Goal: Manage account settings

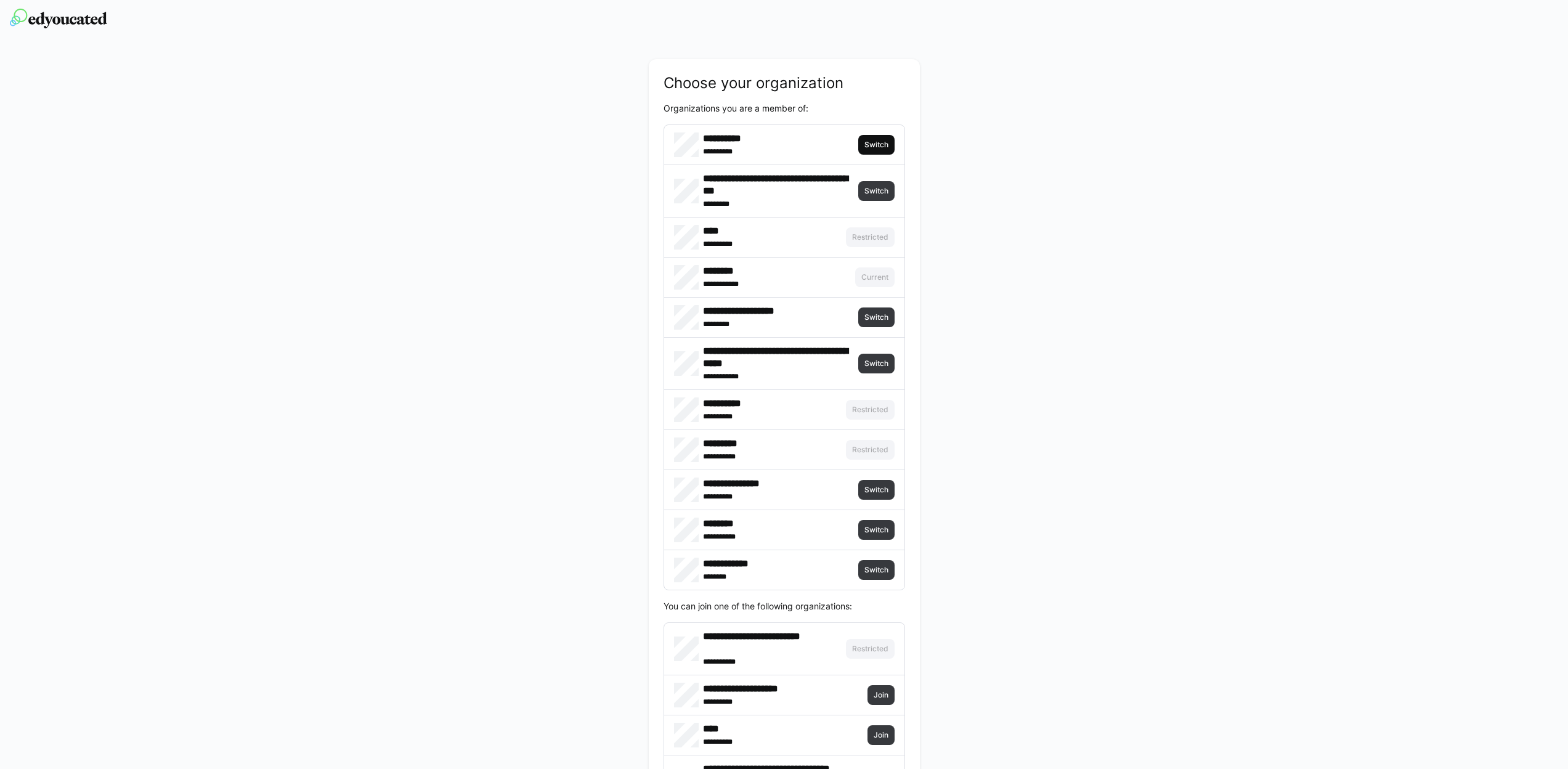
click at [881, 144] on span "Switch" at bounding box center [876, 144] width 26 height 10
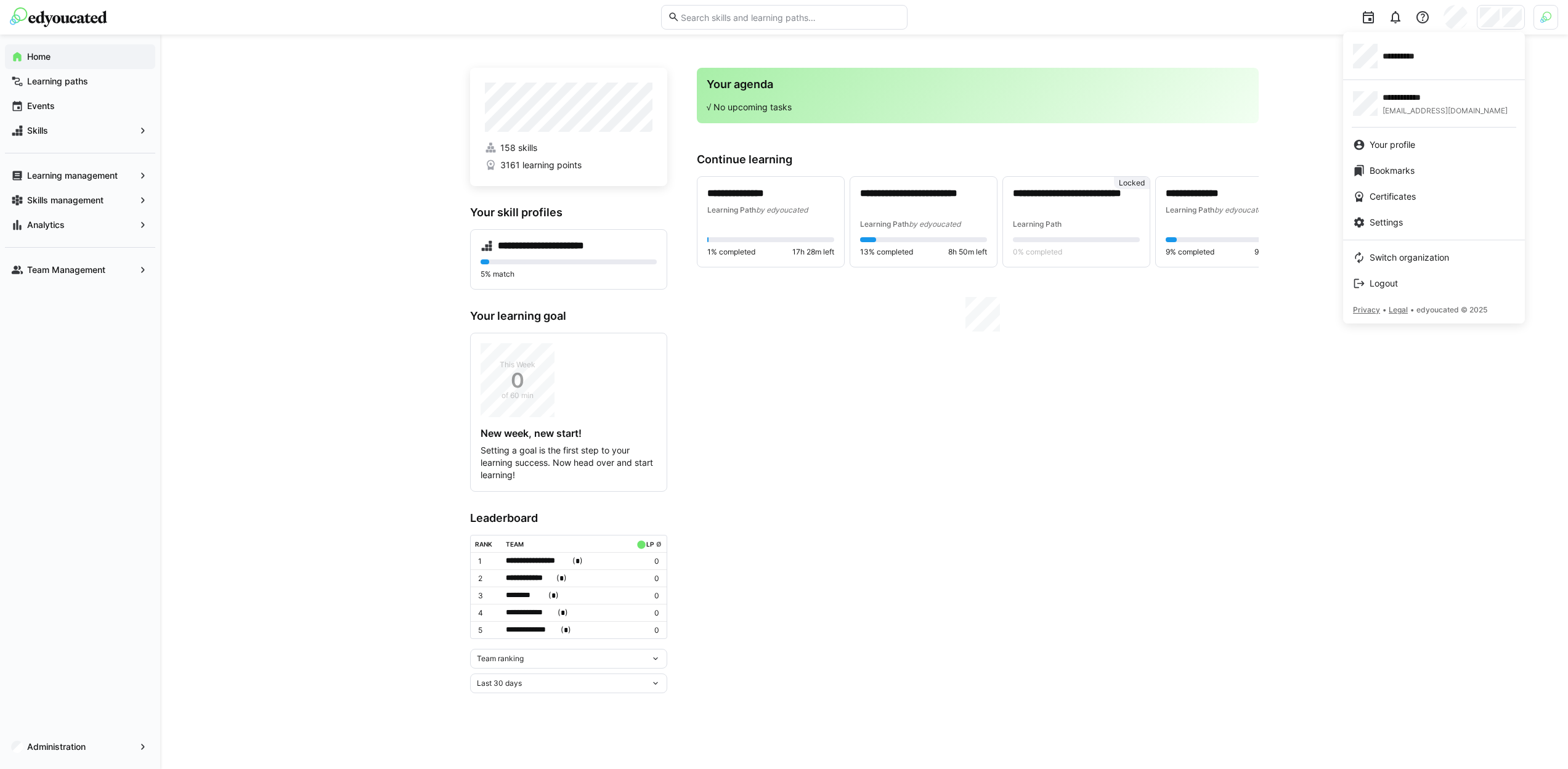
click at [1539, 28] on div at bounding box center [784, 384] width 1568 height 769
click at [1542, 22] on img at bounding box center [1546, 17] width 11 height 11
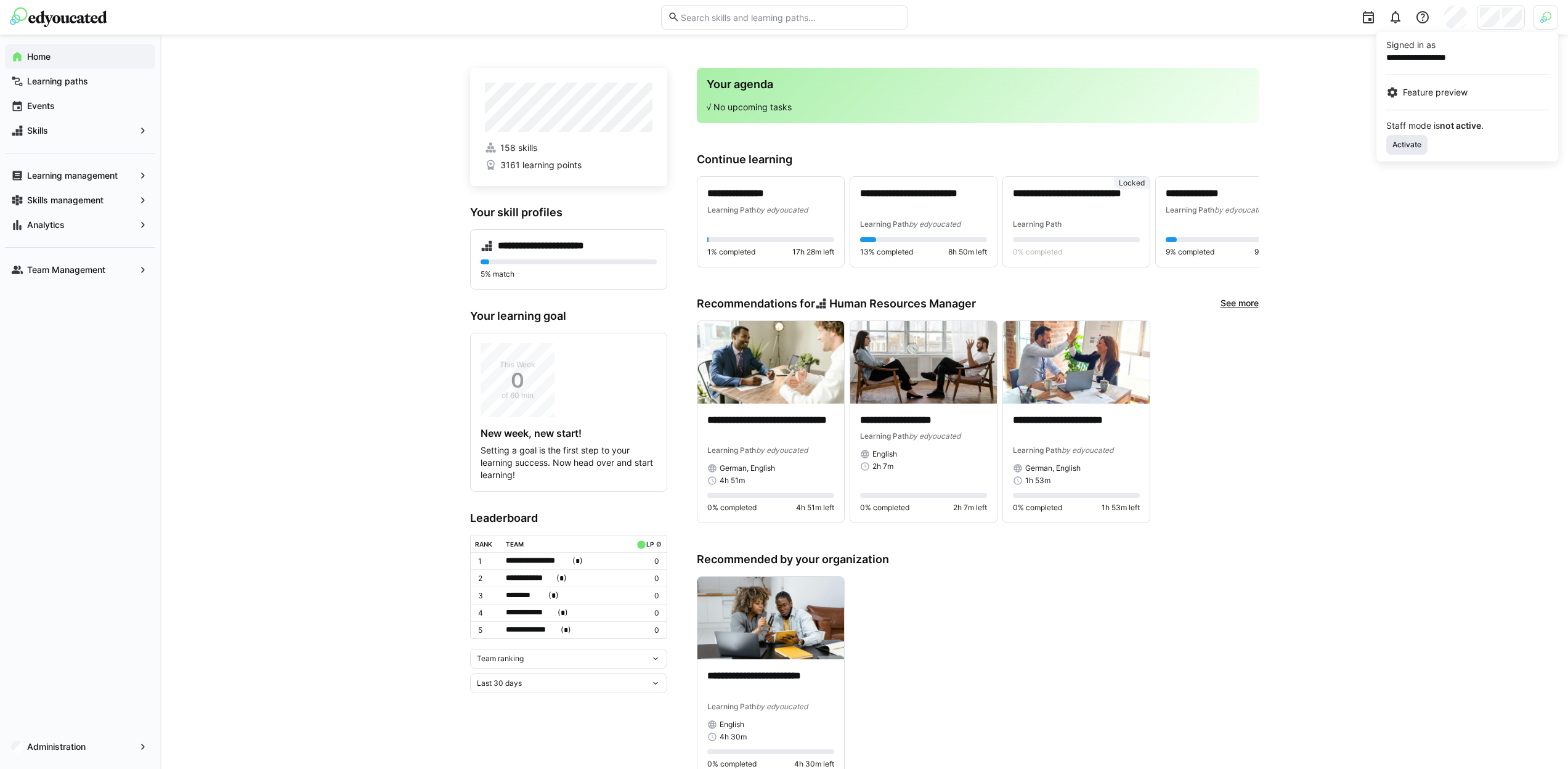
click at [1390, 149] on span "Activate" at bounding box center [1407, 145] width 41 height 19
click at [1499, 23] on div at bounding box center [784, 384] width 1568 height 769
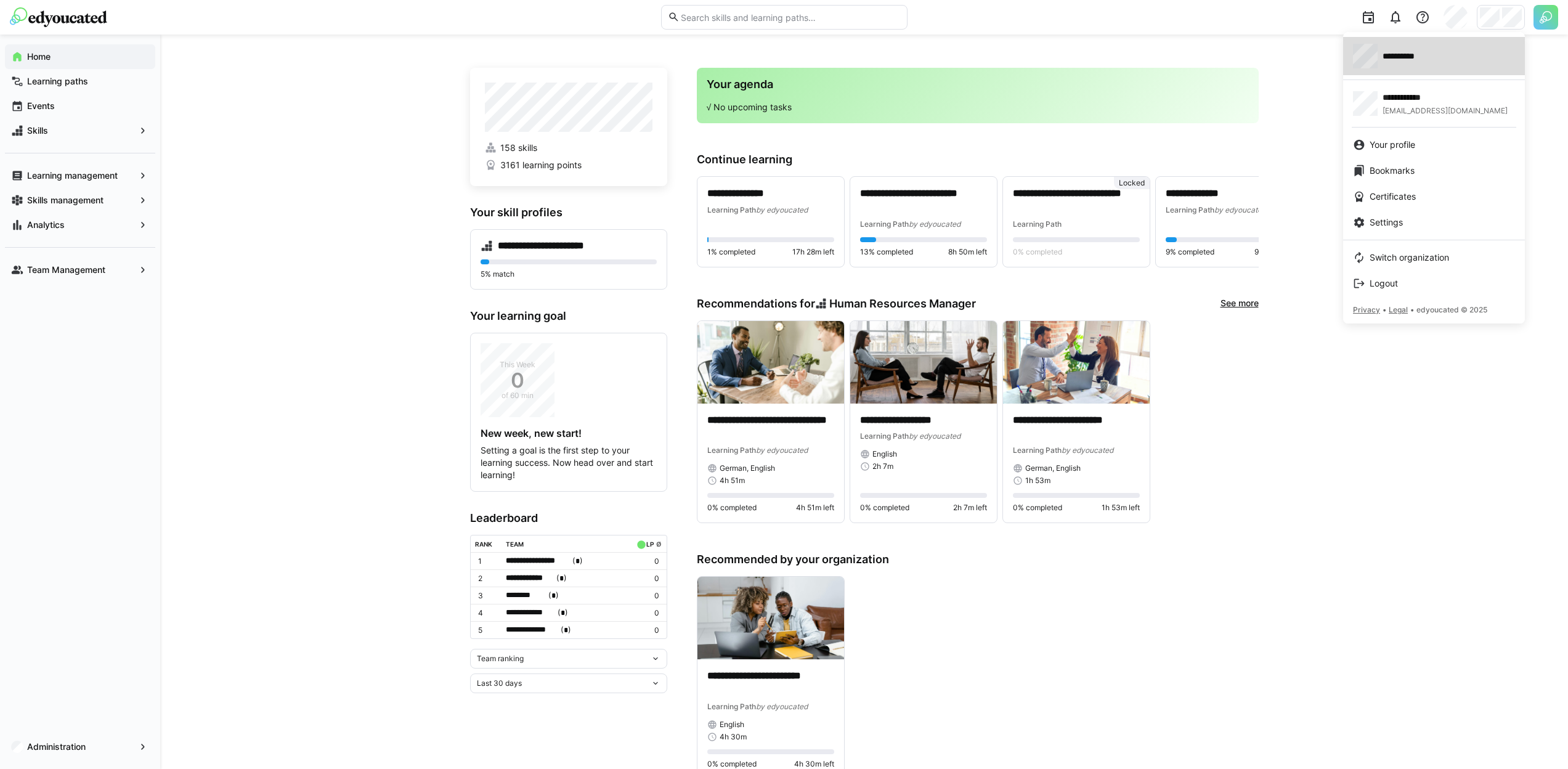
click at [1413, 70] on link "**********" at bounding box center [1434, 55] width 182 height 38
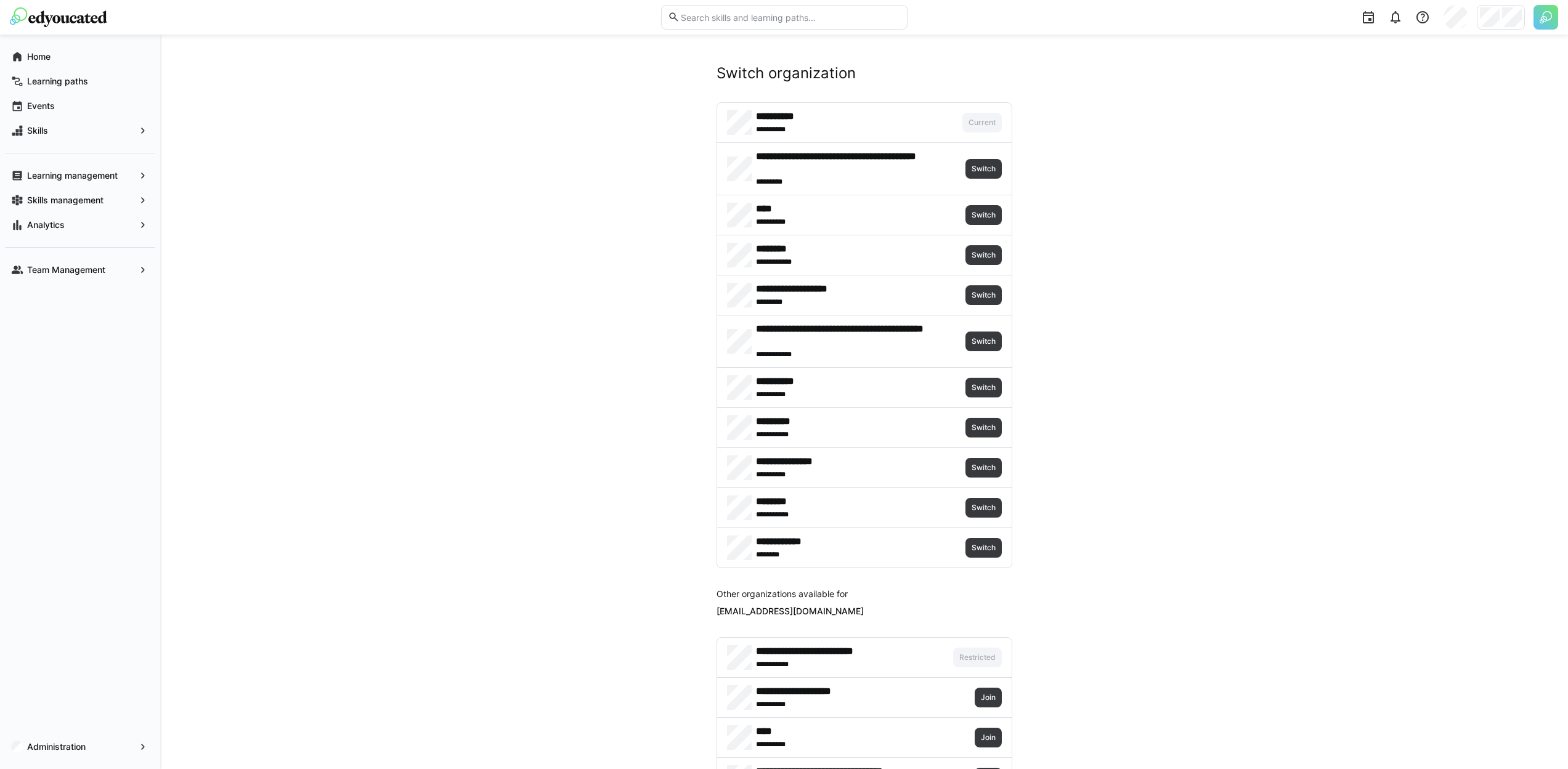
click at [979, 266] on div "******** **** ******* Switch" at bounding box center [864, 255] width 294 height 40
click at [979, 260] on span "Switch" at bounding box center [984, 255] width 37 height 19
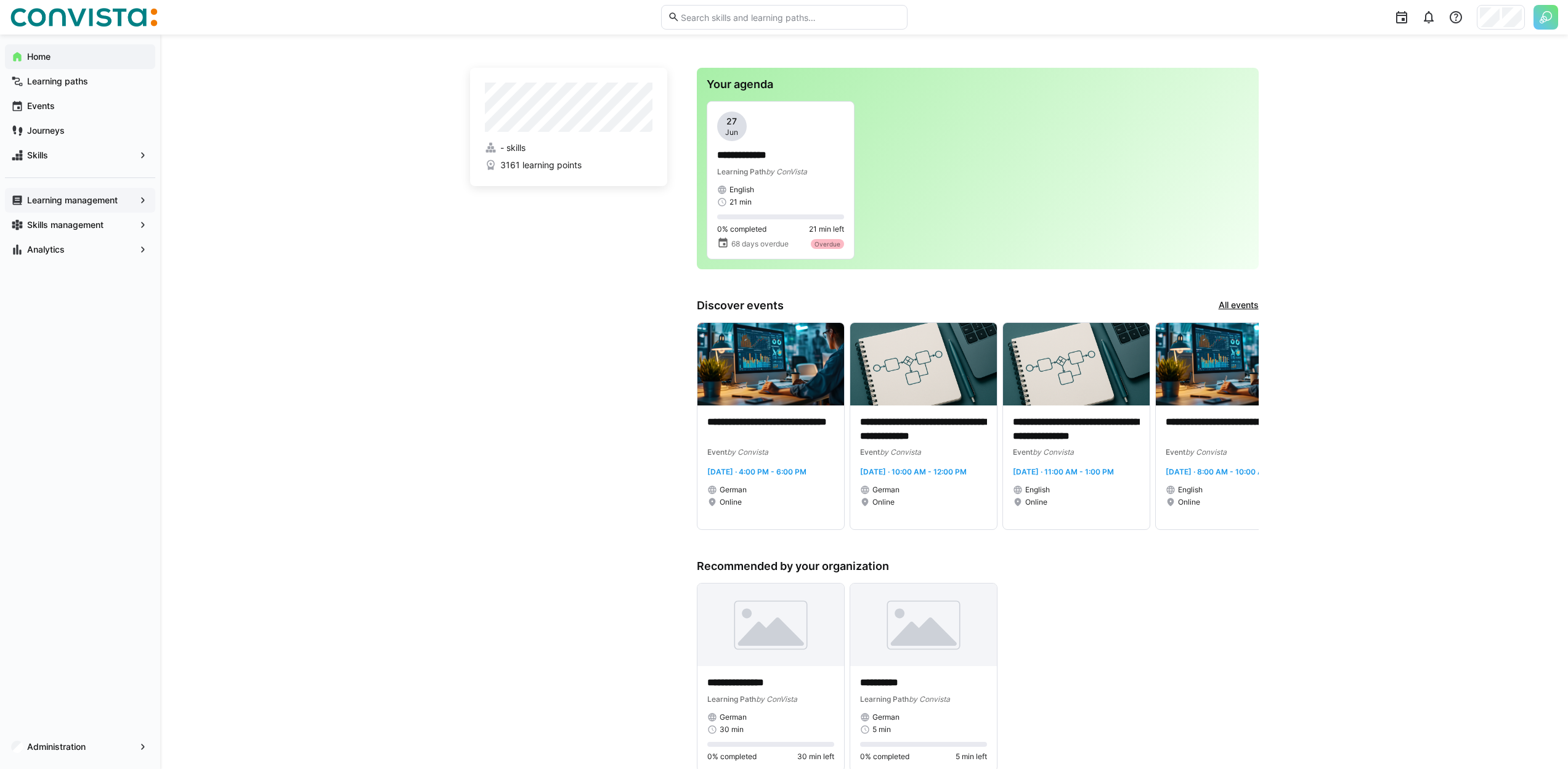
click at [0, 0] on app-navigation-label "Learning management" at bounding box center [0, 0] width 0 height 0
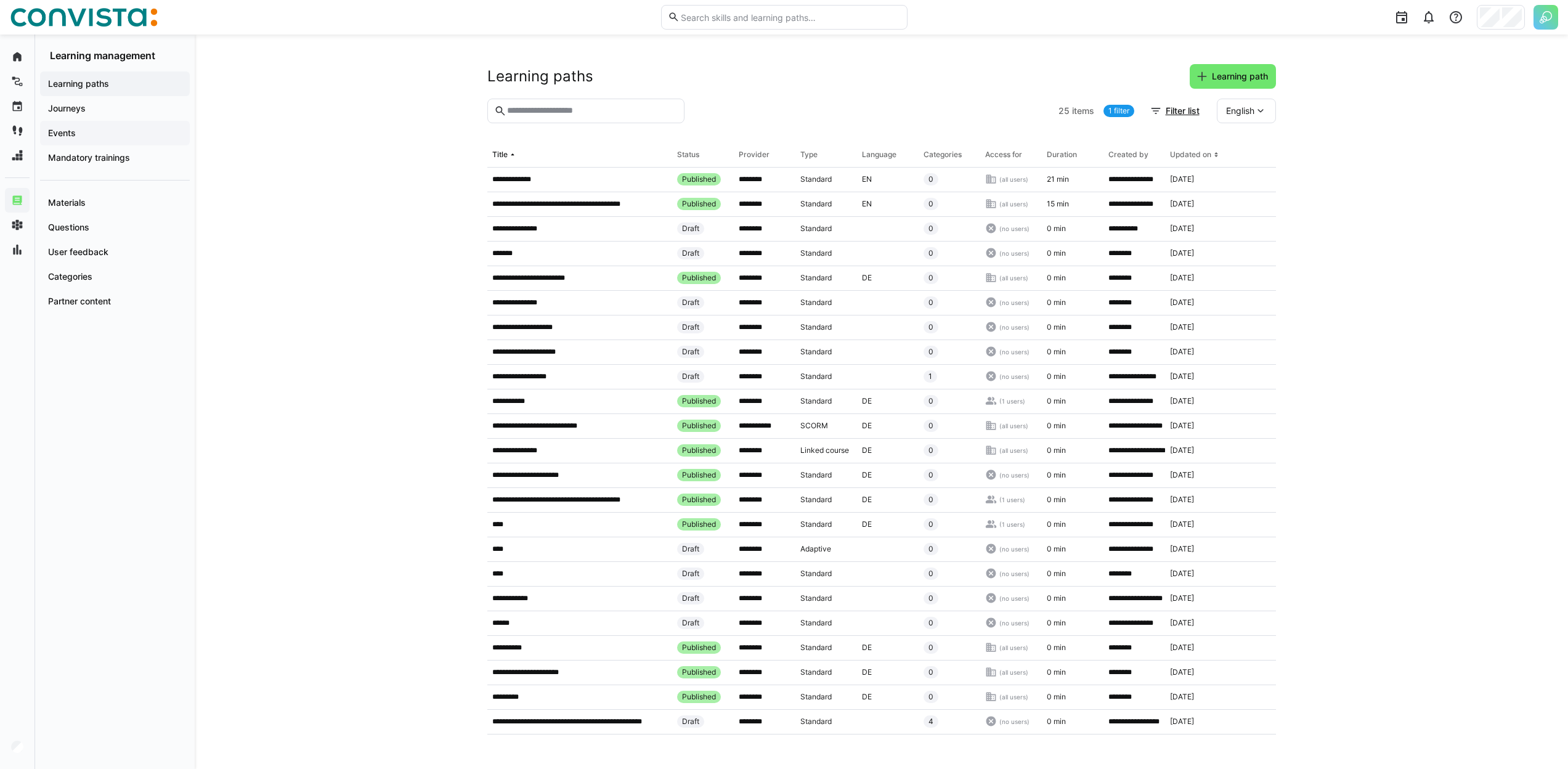
click at [125, 126] on div "Events" at bounding box center [115, 133] width 149 height 25
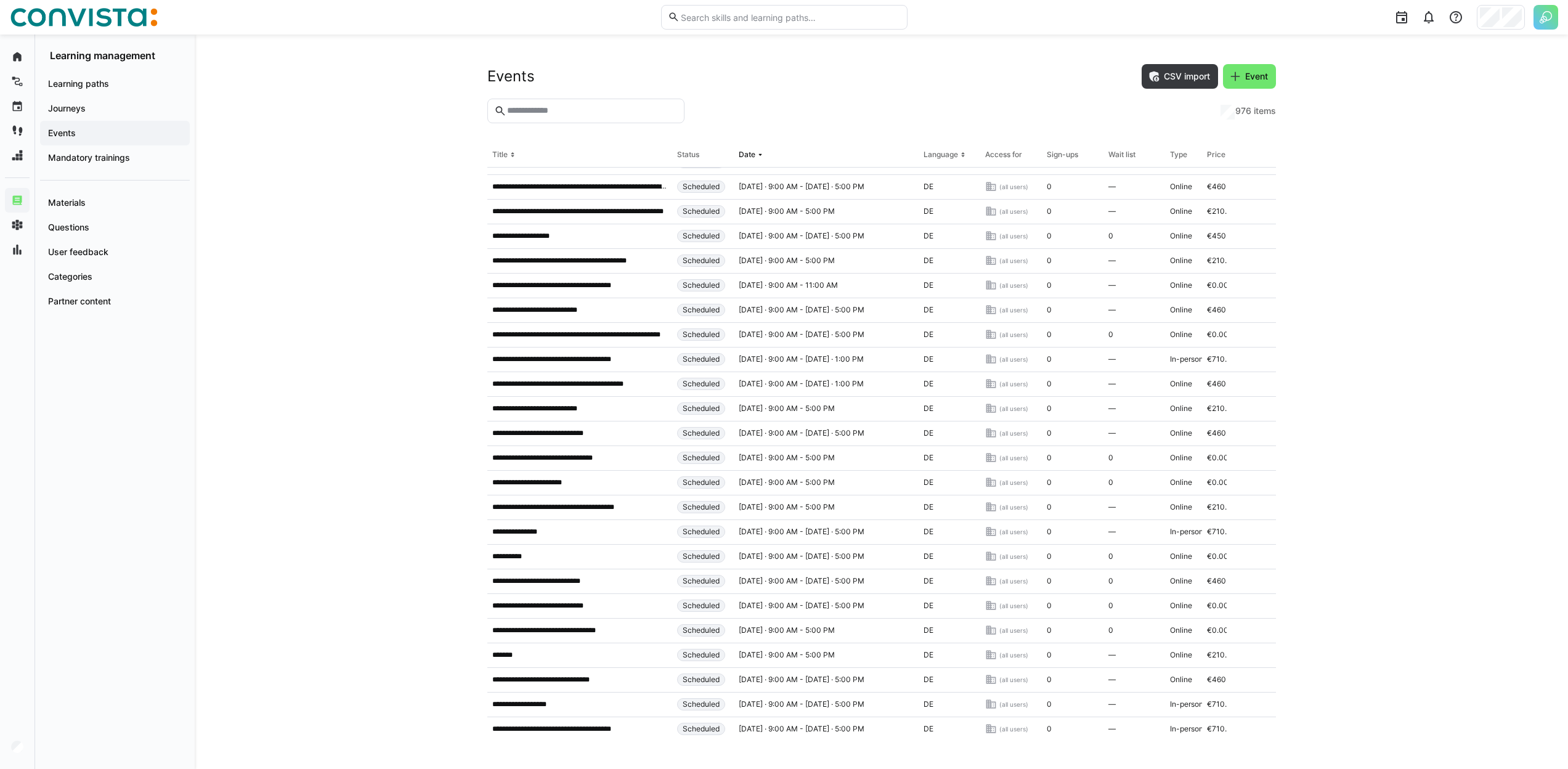
scroll to position [670, 0]
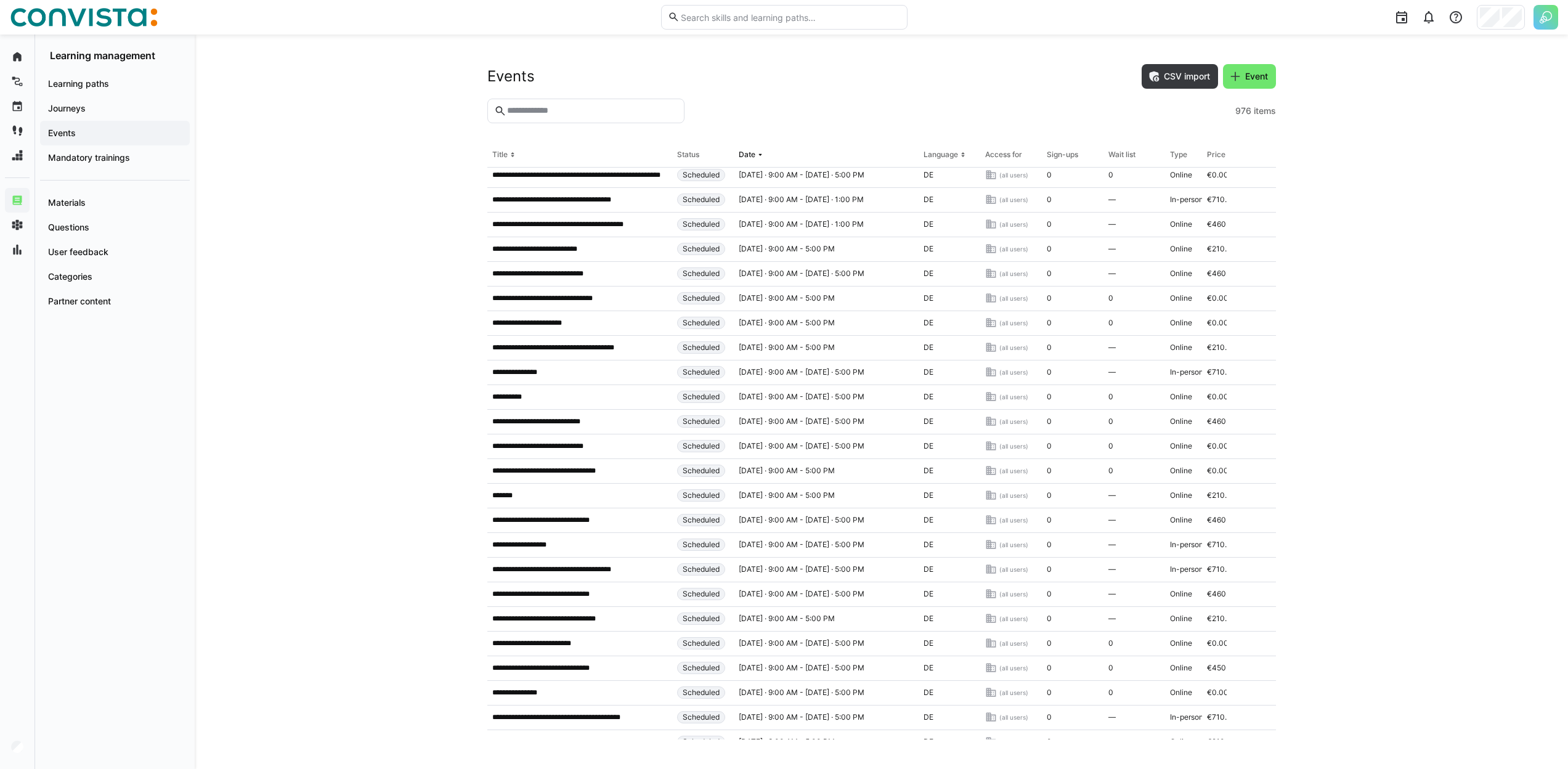
click at [583, 107] on input "text" at bounding box center [591, 110] width 171 height 11
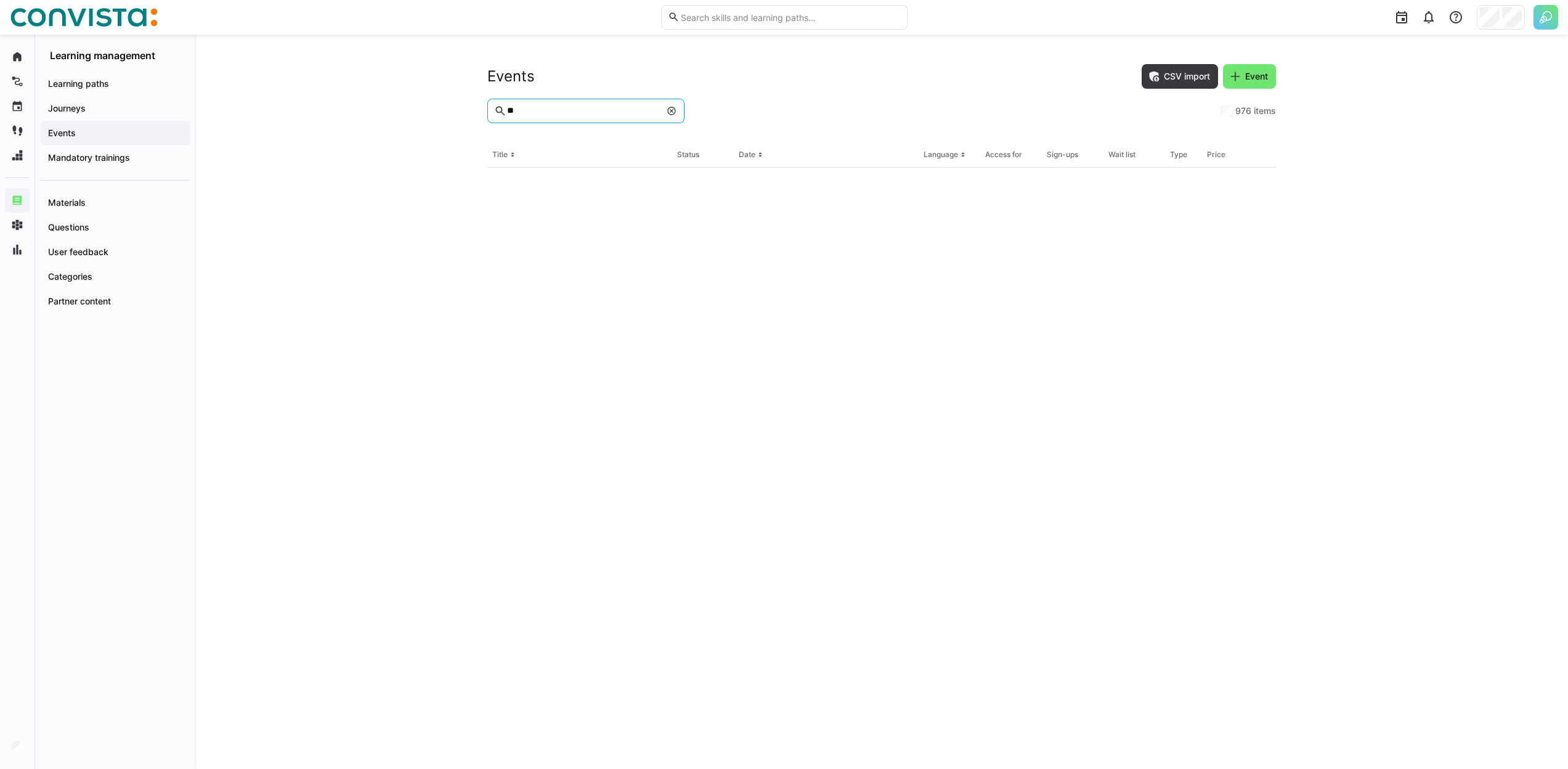
scroll to position [0, 0]
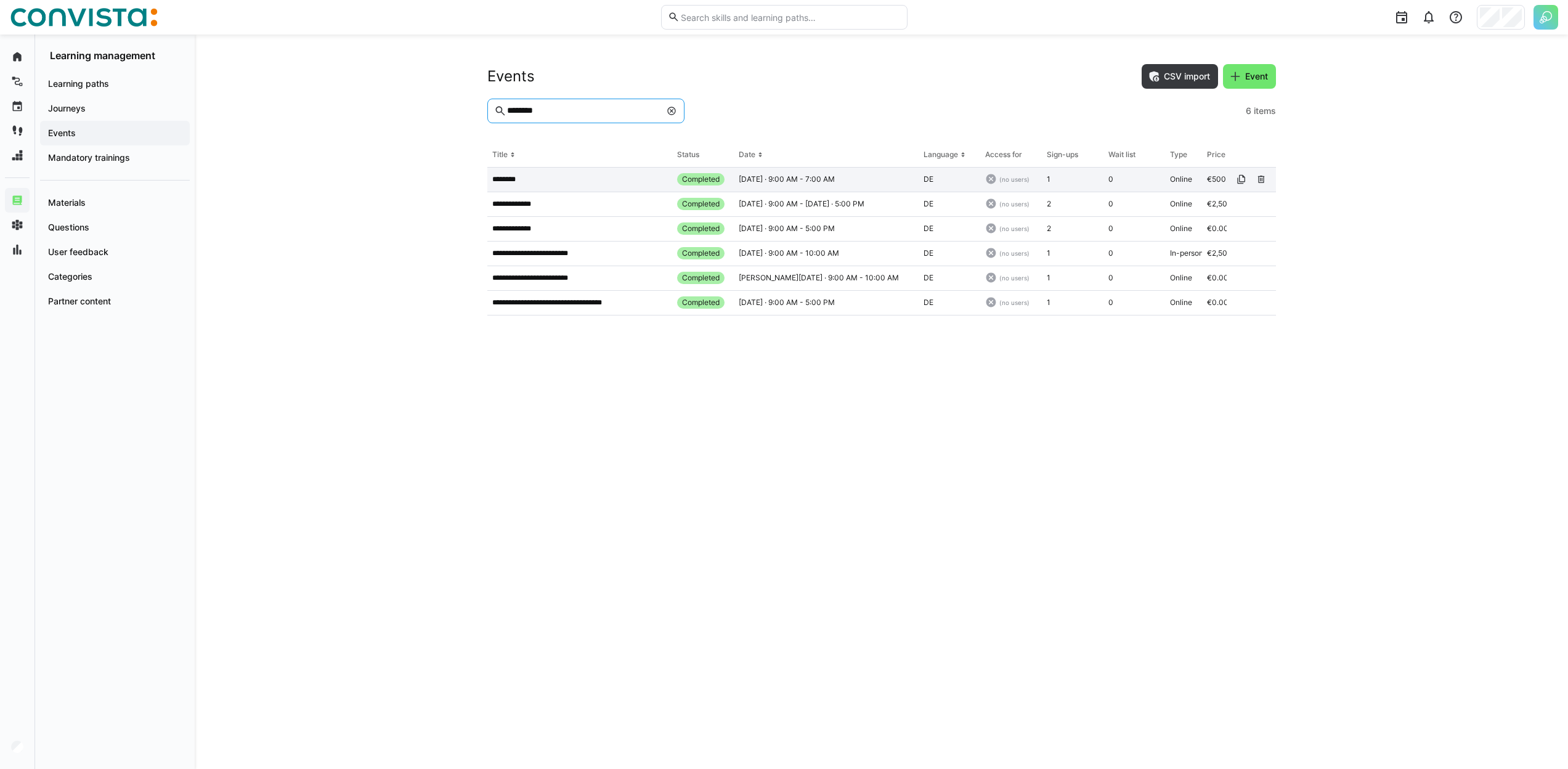
type input "********"
click at [619, 178] on app-table-first-column "********" at bounding box center [580, 178] width 175 height 10
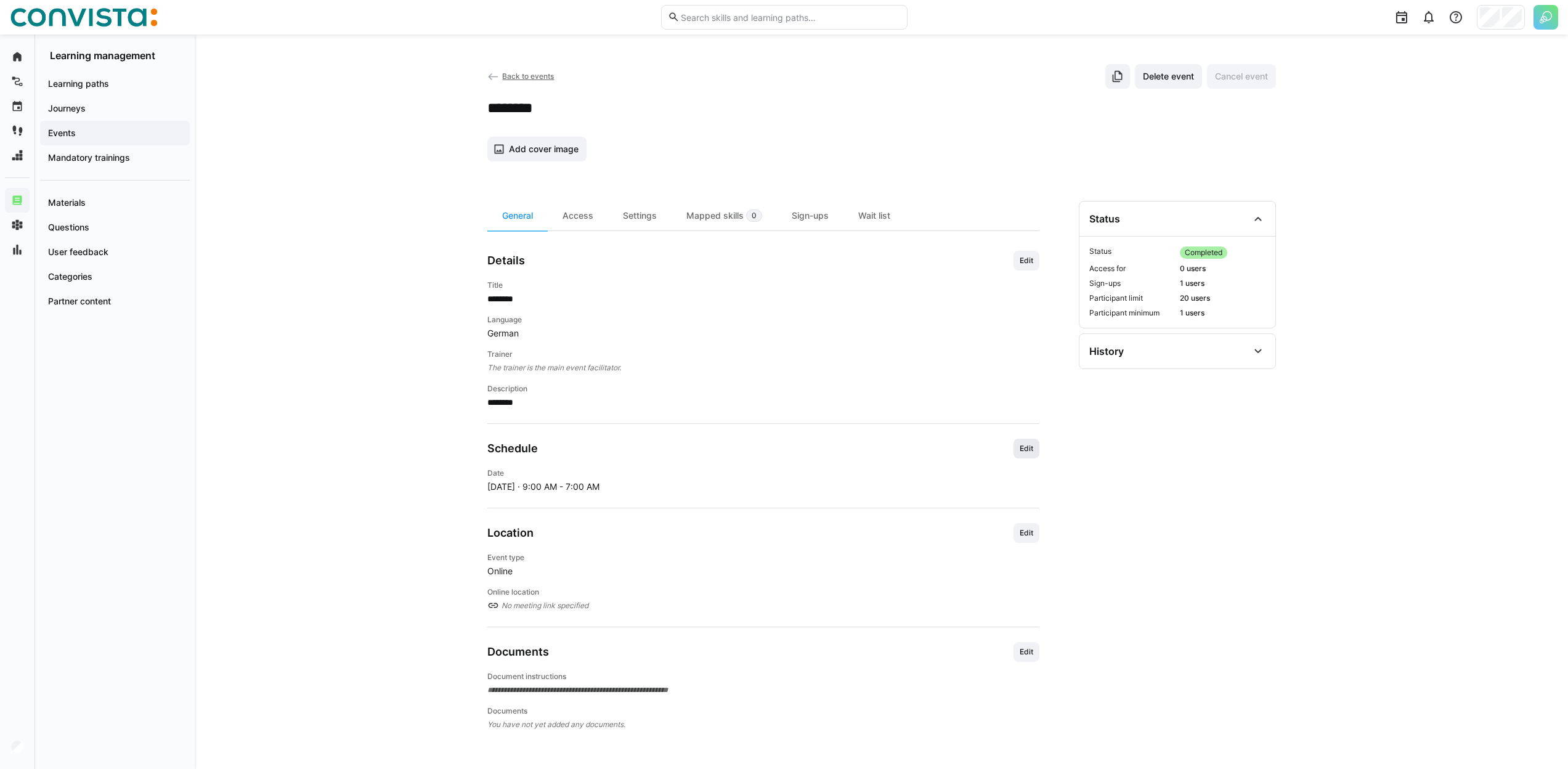
click at [1017, 452] on span "Edit" at bounding box center [1026, 448] width 26 height 19
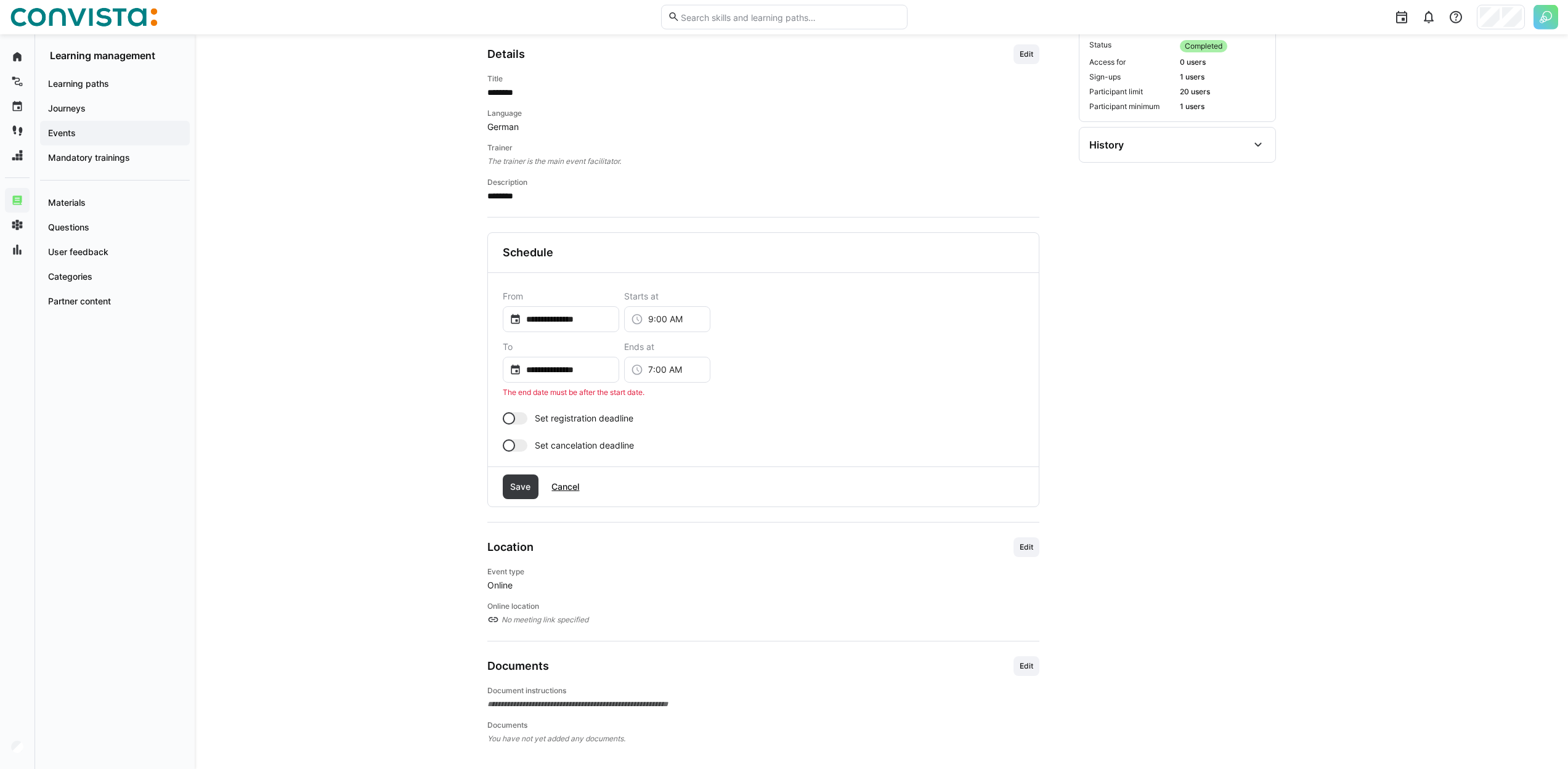
scroll to position [212, 0]
click at [571, 476] on span "Cancel" at bounding box center [565, 481] width 31 height 12
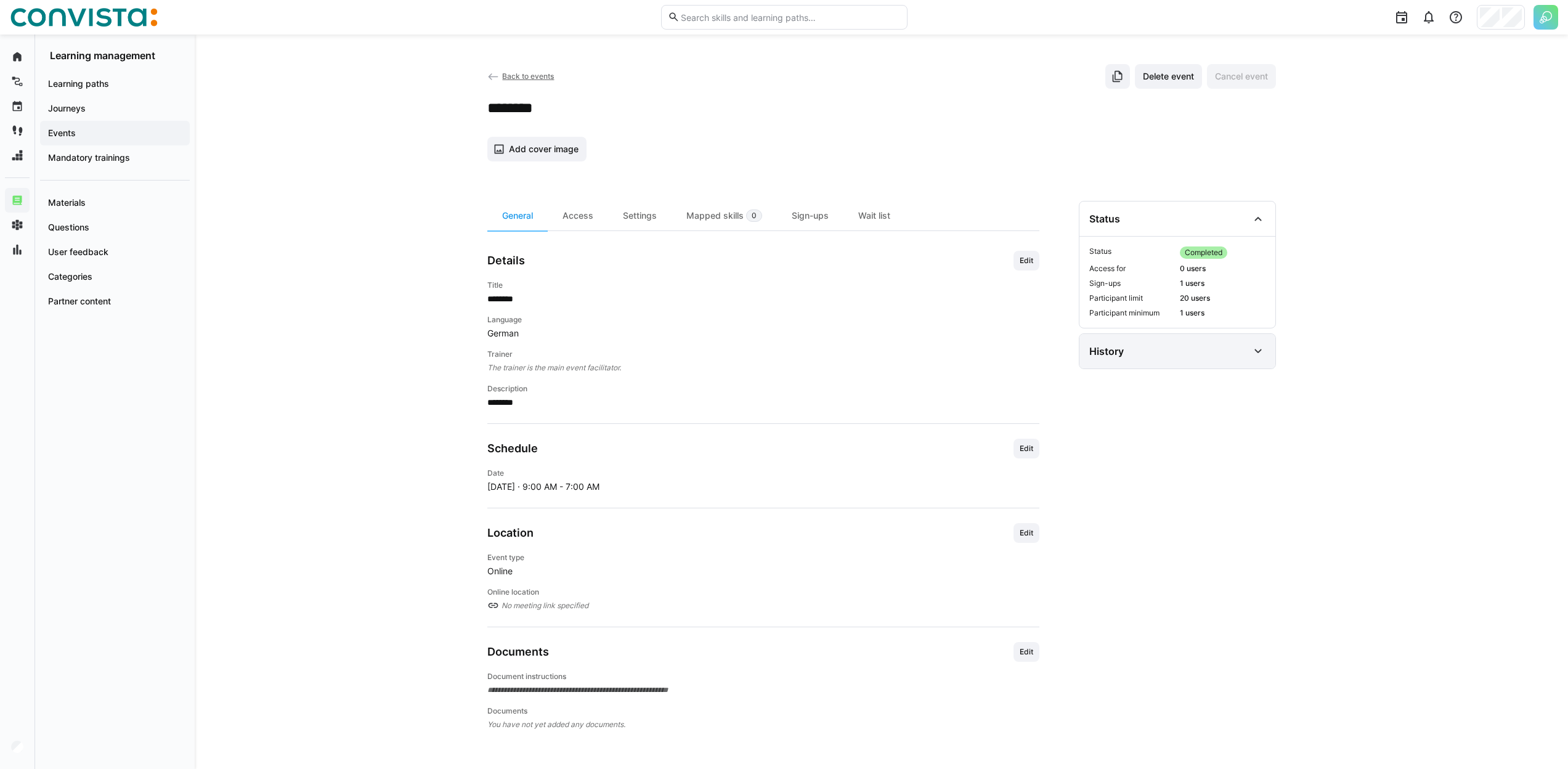
click at [1135, 340] on div "History" at bounding box center [1177, 351] width 196 height 34
click at [514, 75] on span "Back to events" at bounding box center [527, 76] width 52 height 9
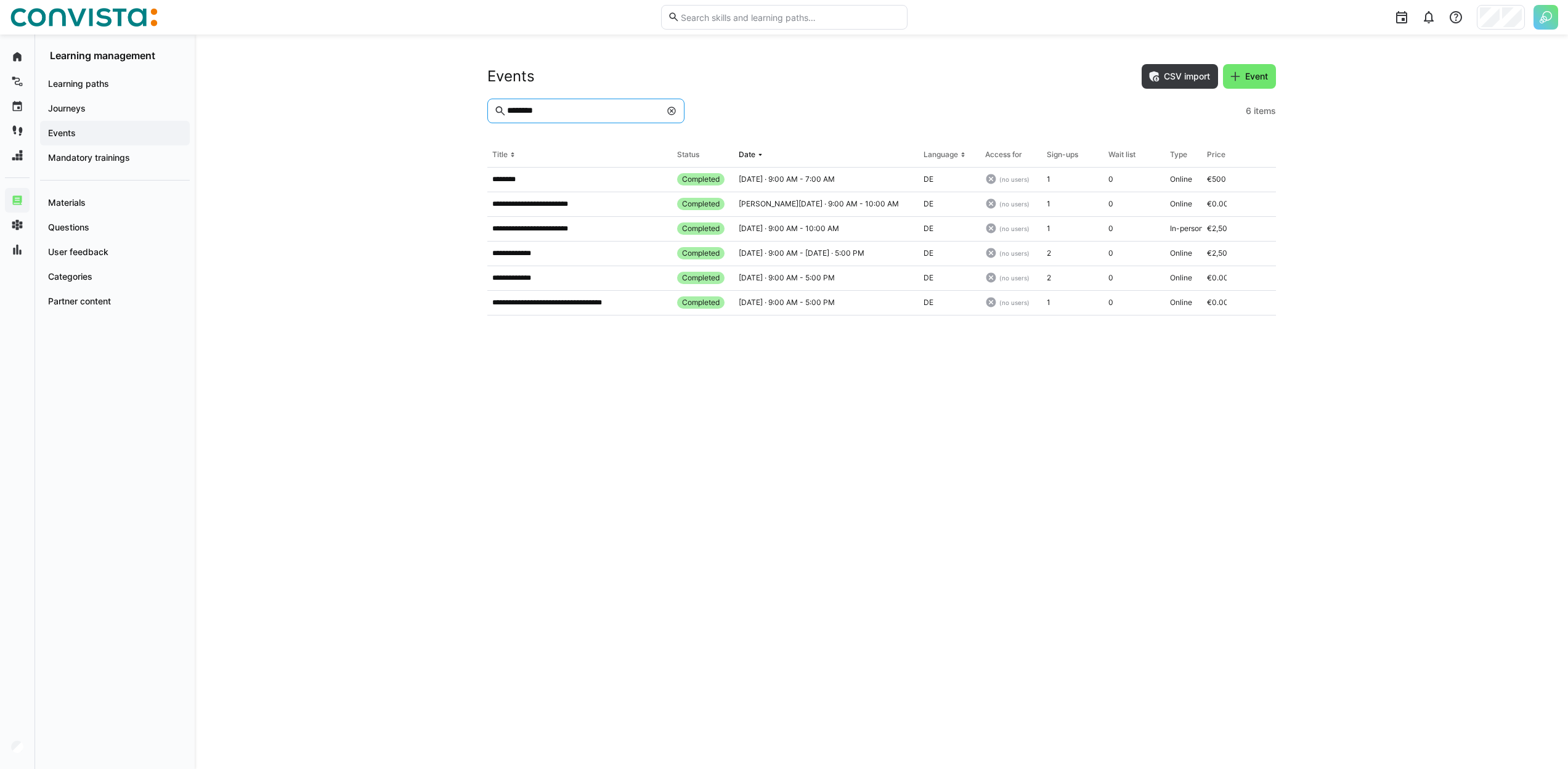
click at [621, 112] on input "********" at bounding box center [583, 110] width 154 height 11
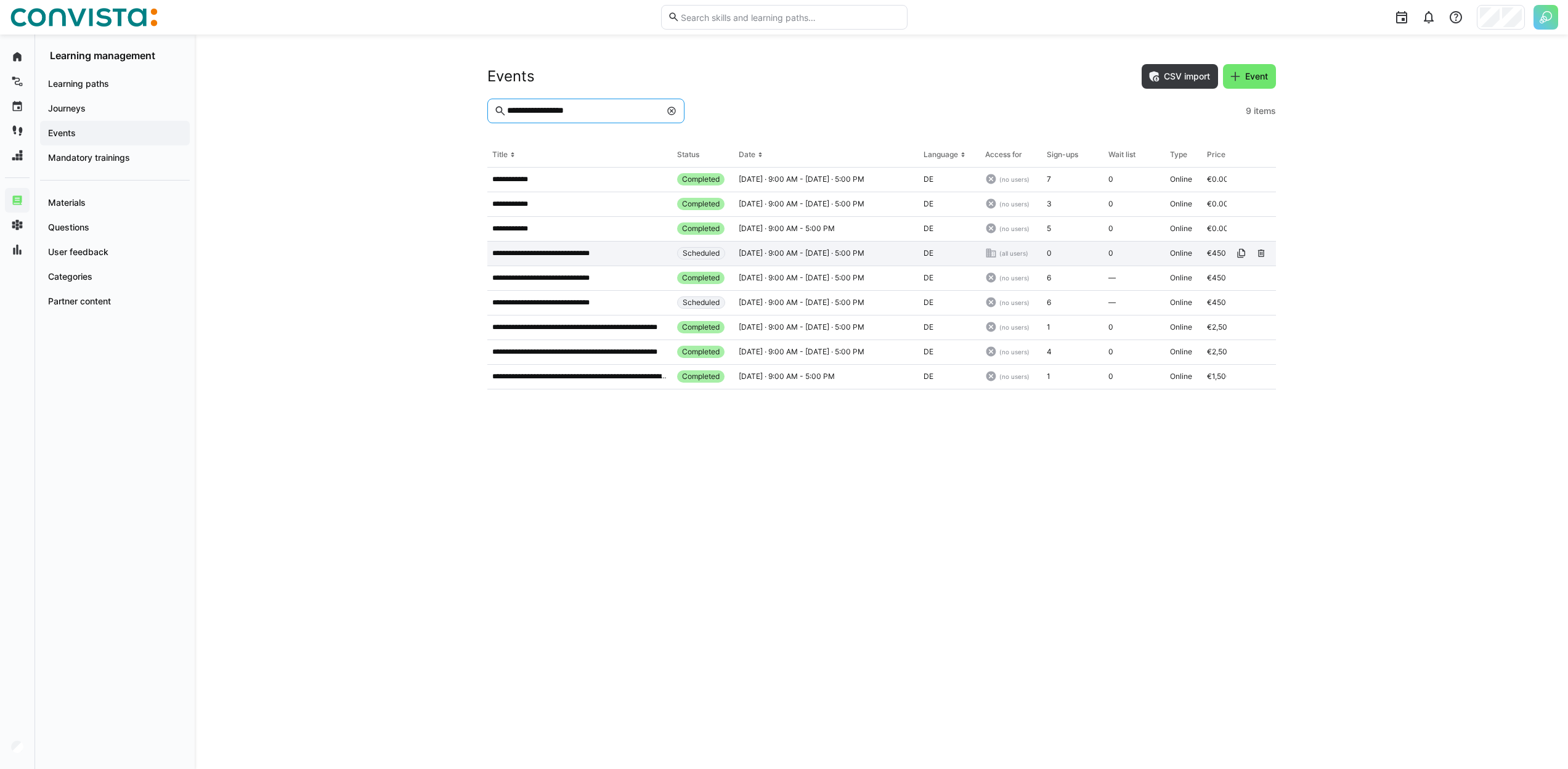
type input "**********"
click at [1192, 254] on span "Online" at bounding box center [1182, 252] width 22 height 10
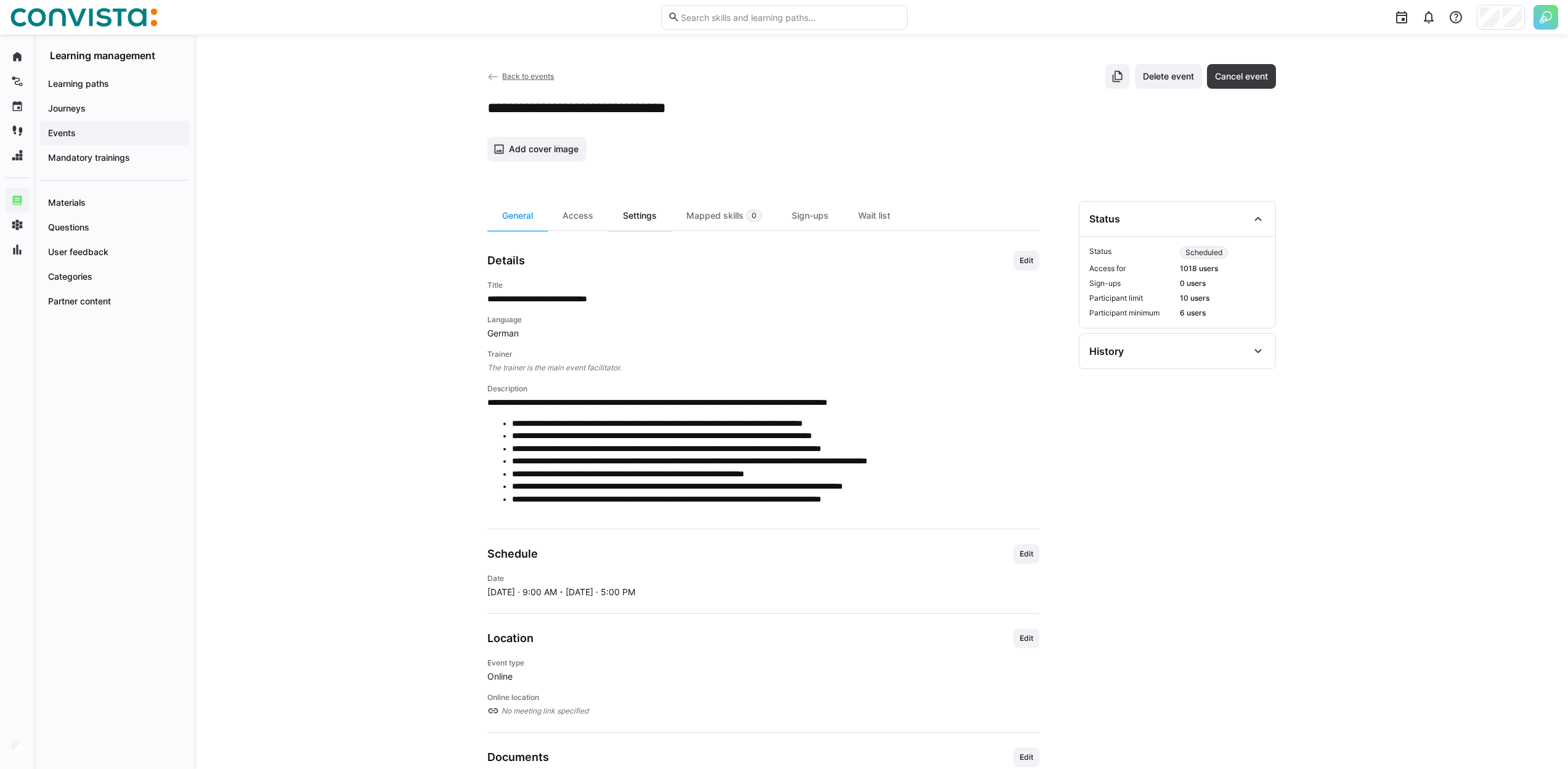
click at [636, 213] on div "Settings" at bounding box center [639, 216] width 63 height 30
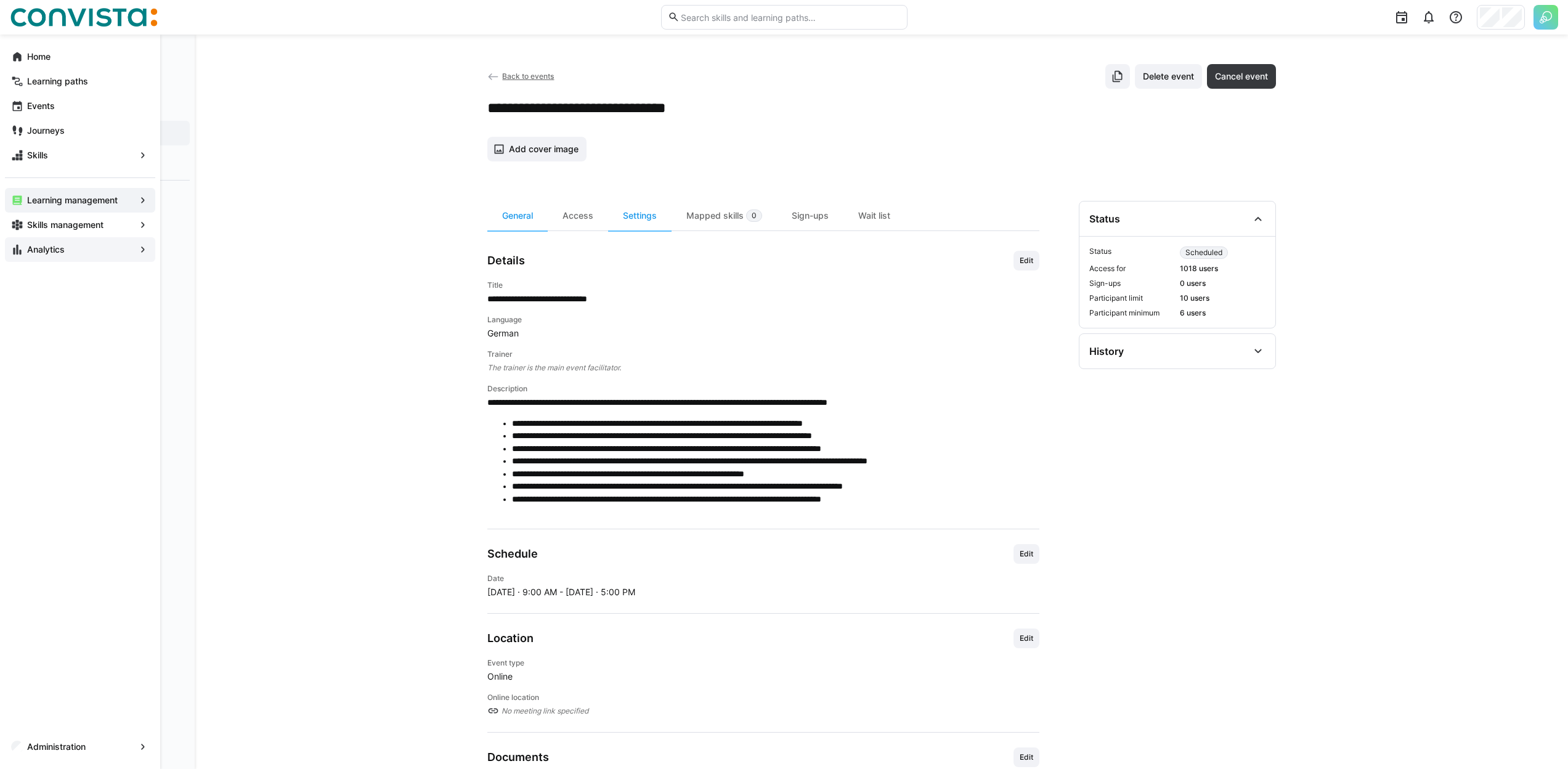
click at [13, 244] on eds-icon at bounding box center [17, 249] width 12 height 12
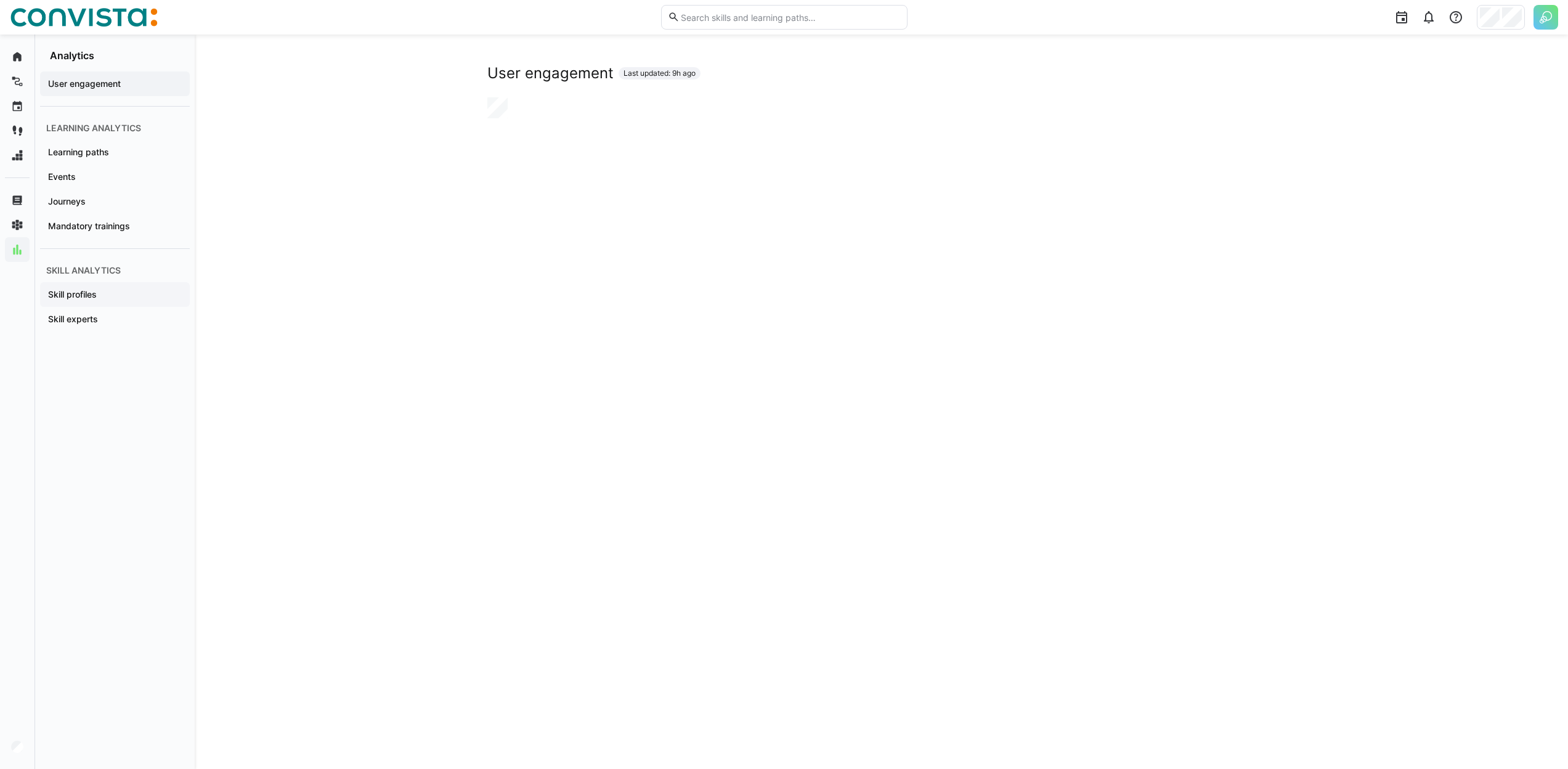
click at [128, 290] on span "Skill profiles" at bounding box center [115, 294] width 137 height 12
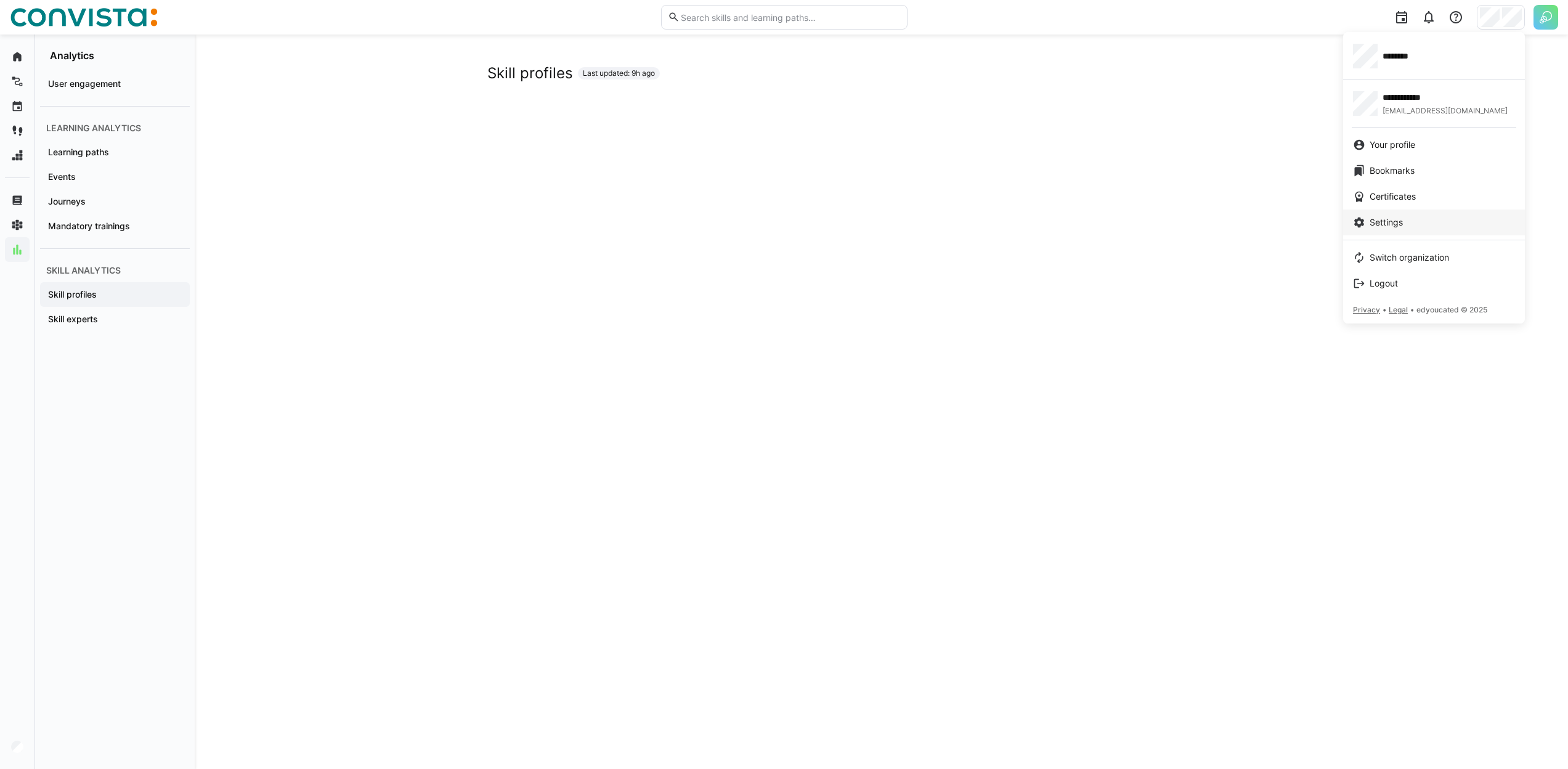
click at [1409, 233] on link "Settings" at bounding box center [1434, 222] width 182 height 26
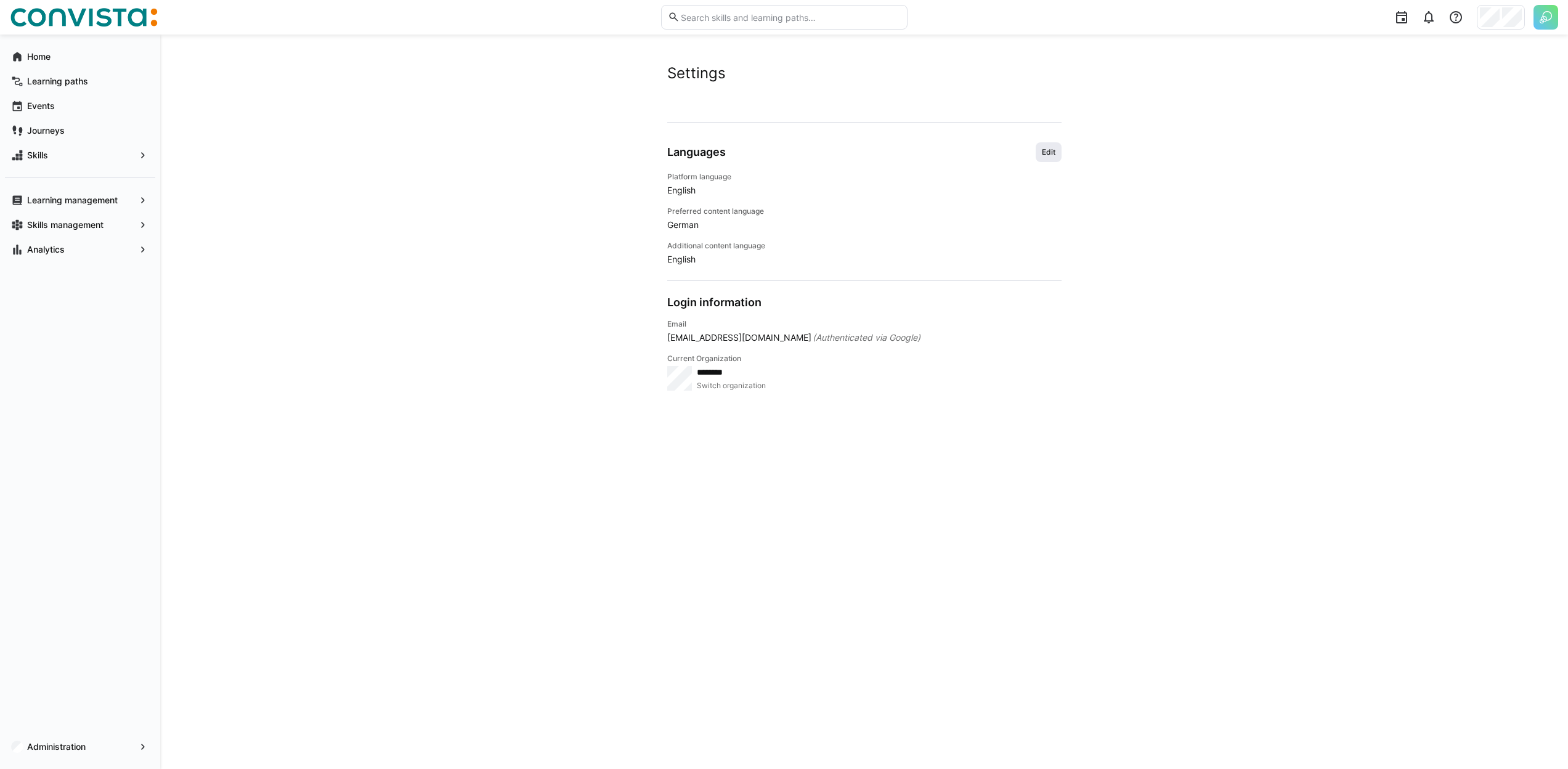
click at [1052, 149] on span "Edit" at bounding box center [1048, 152] width 16 height 10
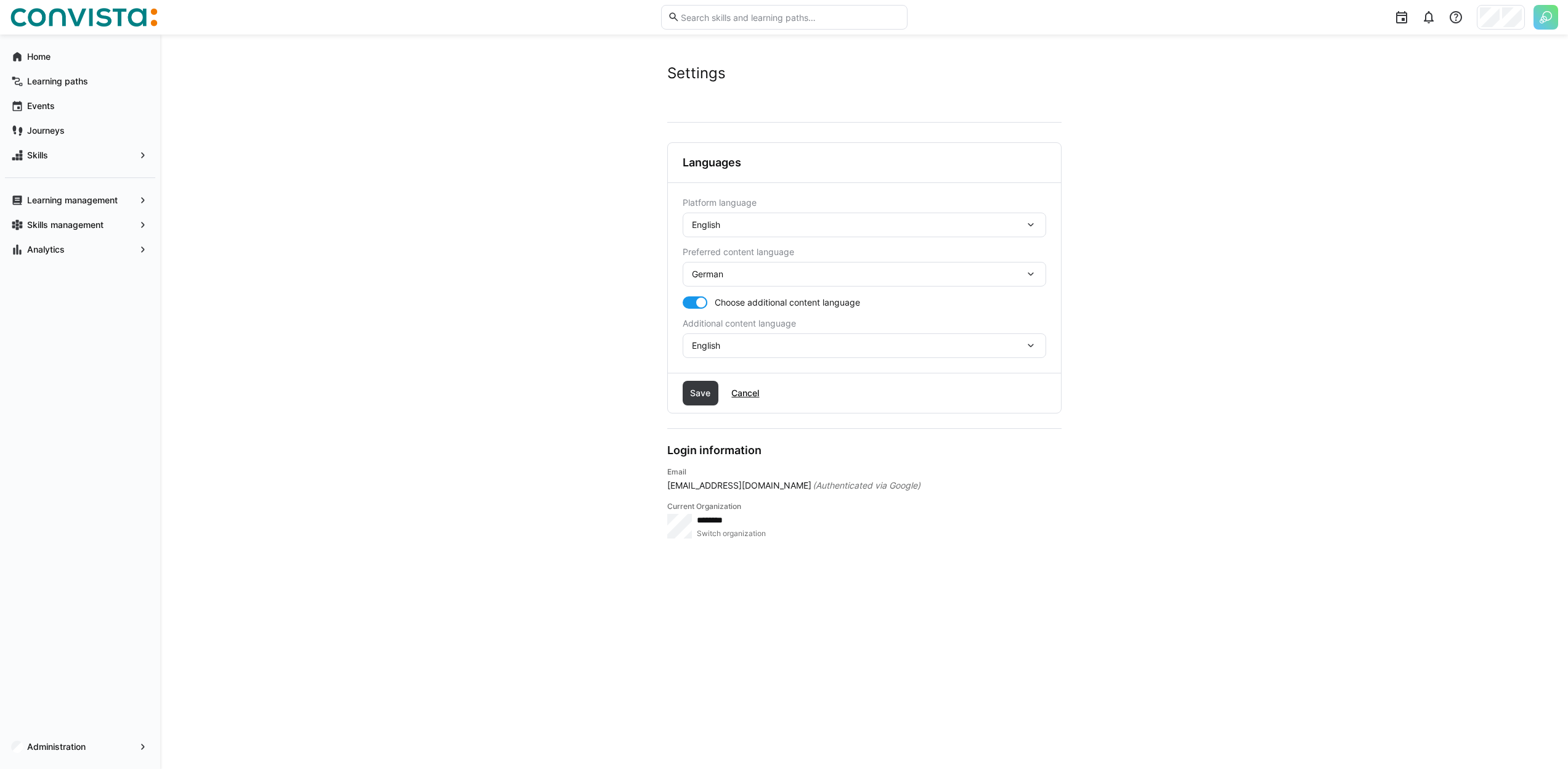
click at [850, 221] on div "English" at bounding box center [858, 225] width 332 height 11
click at [787, 255] on div "German" at bounding box center [864, 258] width 344 height 12
click at [710, 403] on span "Save" at bounding box center [701, 393] width 37 height 25
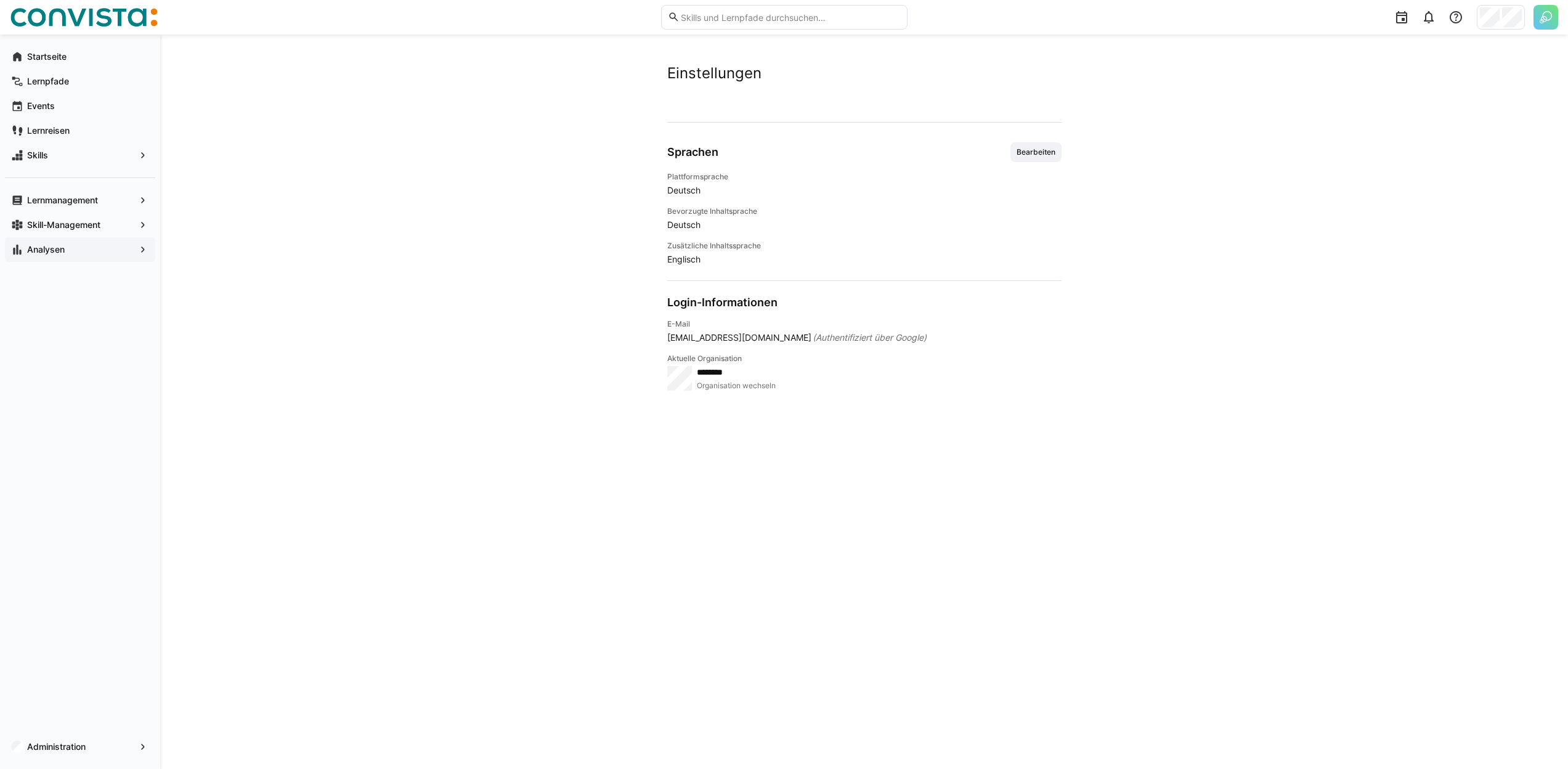
click at [79, 238] on div "Analysen" at bounding box center [80, 249] width 150 height 25
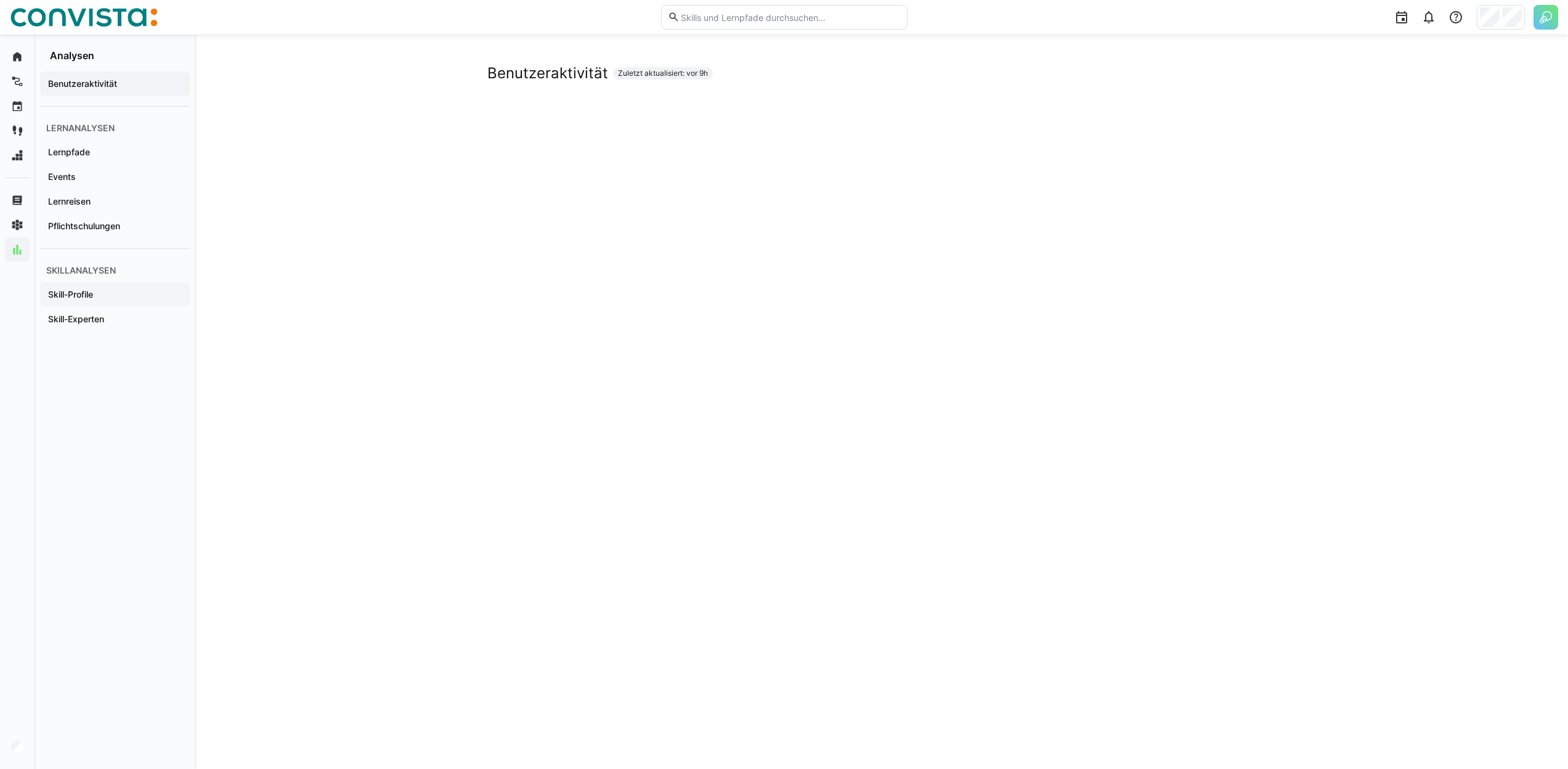
click at [117, 290] on span "Skill-Profile" at bounding box center [115, 294] width 137 height 12
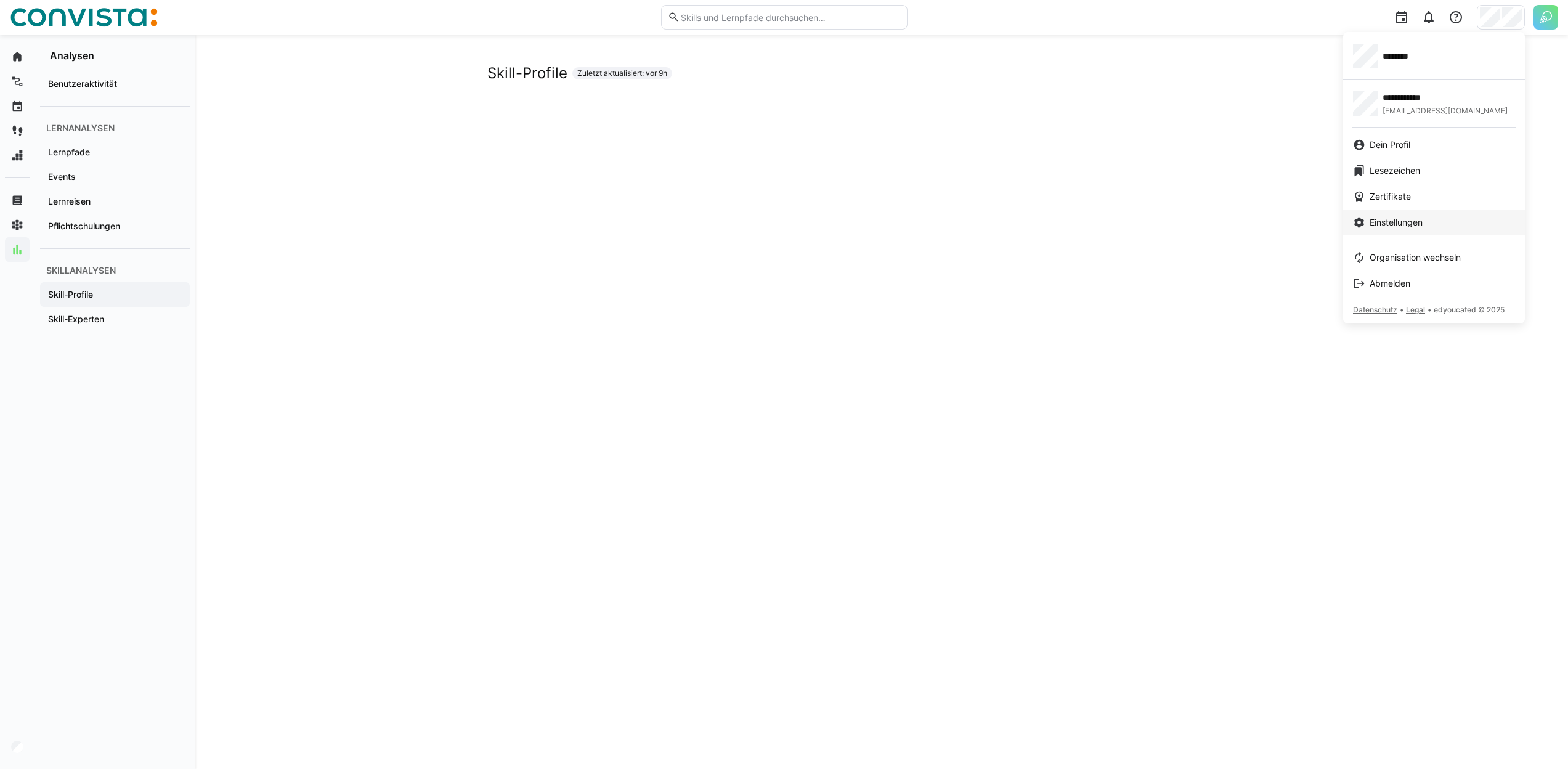
click at [1404, 220] on span "Einstellungen" at bounding box center [1396, 222] width 53 height 12
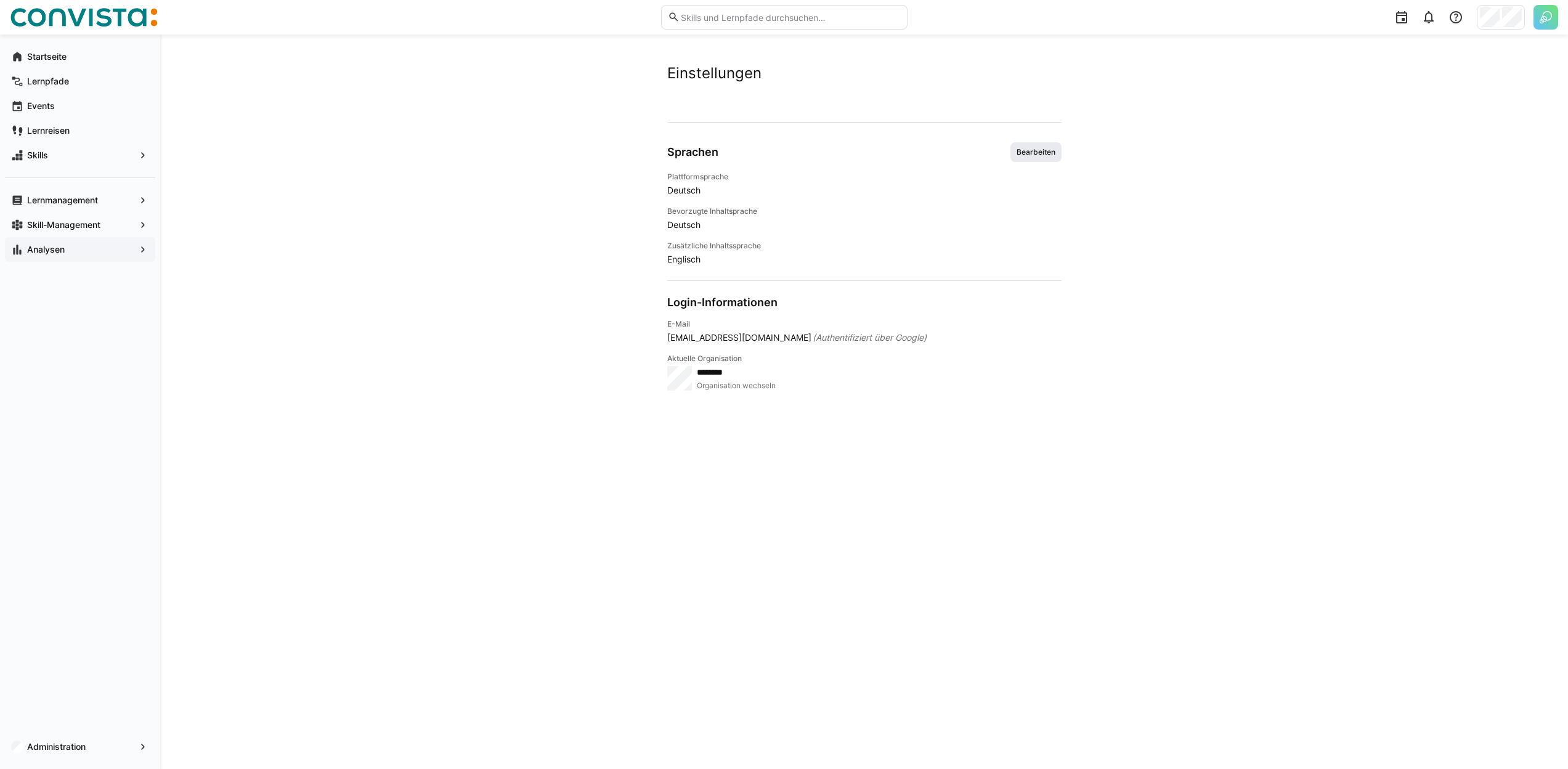
click at [1047, 149] on span "Bearbeiten" at bounding box center [1035, 152] width 41 height 10
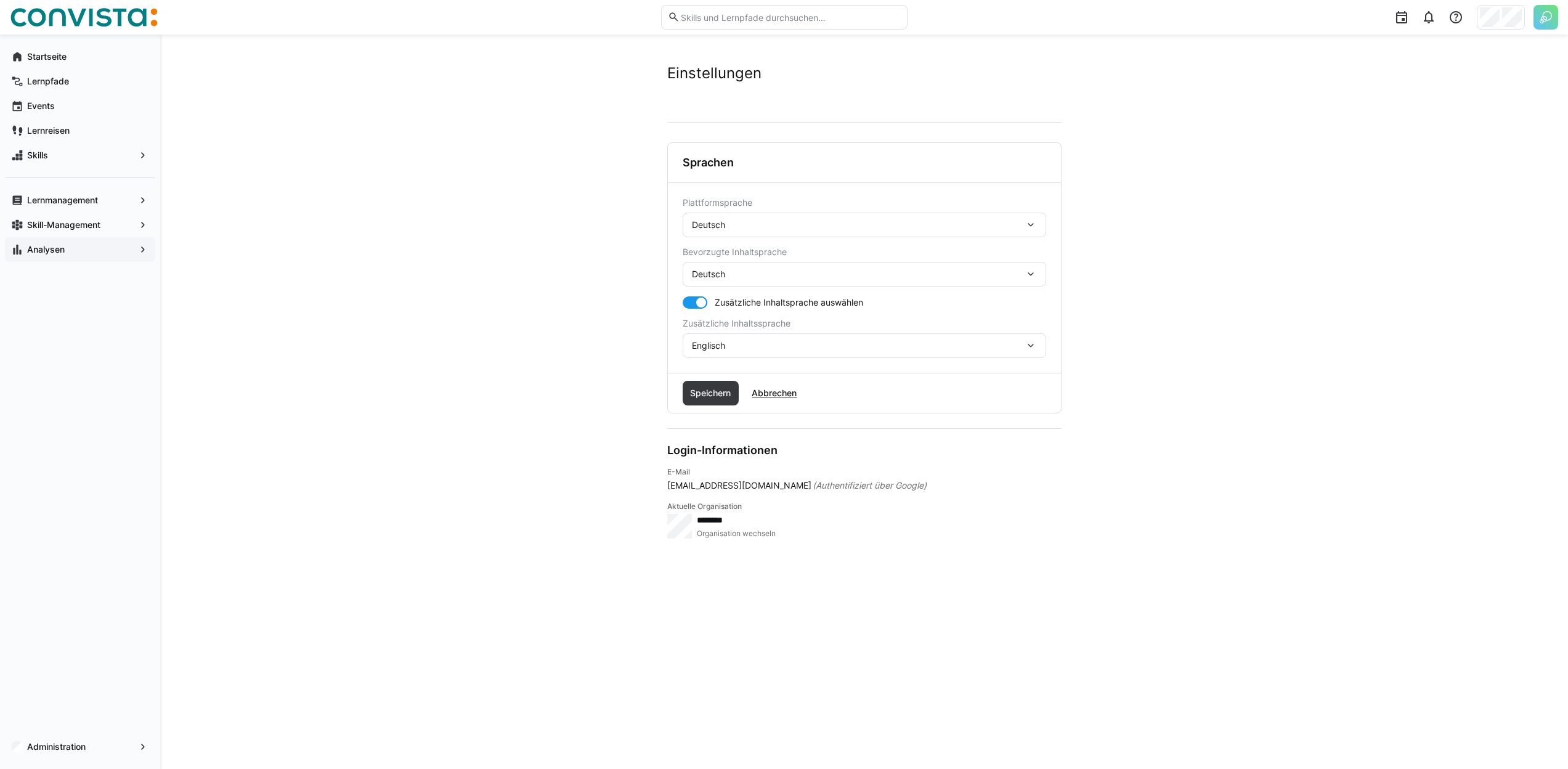
click at [787, 220] on div "Deutsch" at bounding box center [858, 225] width 332 height 11
click at [776, 278] on div "Englisch" at bounding box center [864, 283] width 344 height 12
click at [708, 388] on span "Speichern" at bounding box center [710, 393] width 44 height 12
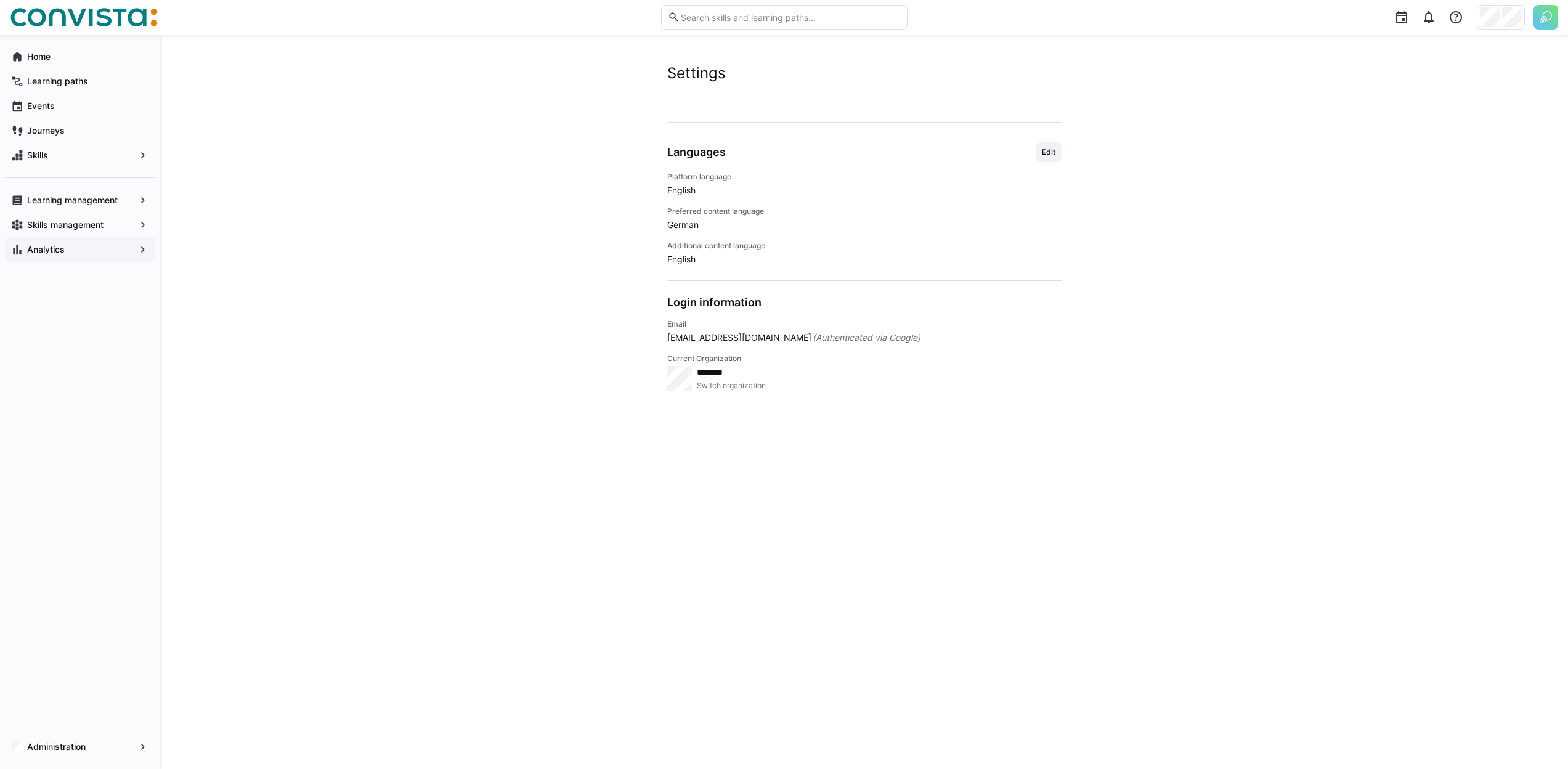
click at [81, 243] on span "Analytics" at bounding box center [80, 249] width 110 height 12
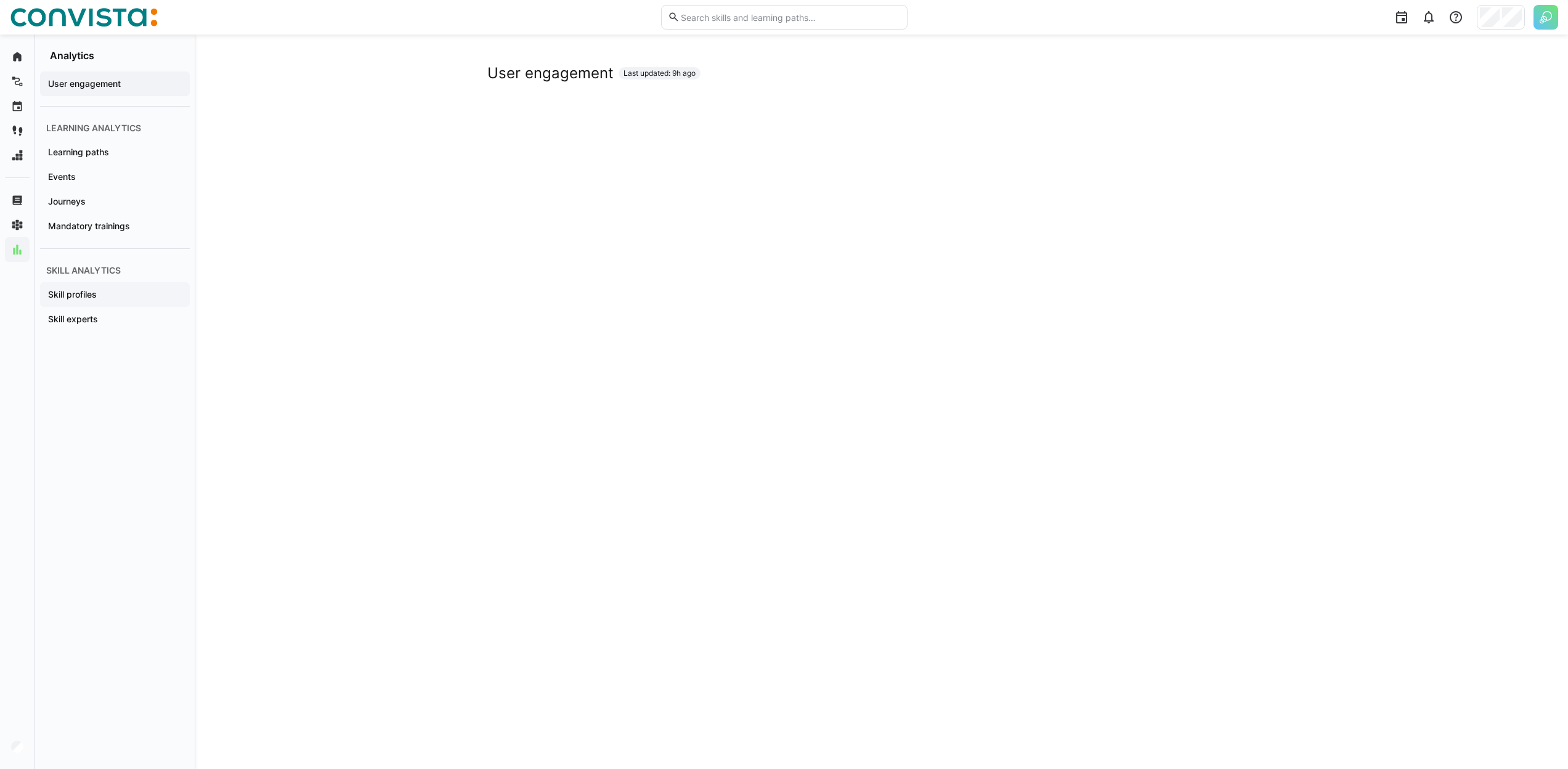
click at [0, 0] on app-navigation-label "Skill profiles" at bounding box center [0, 0] width 0 height 0
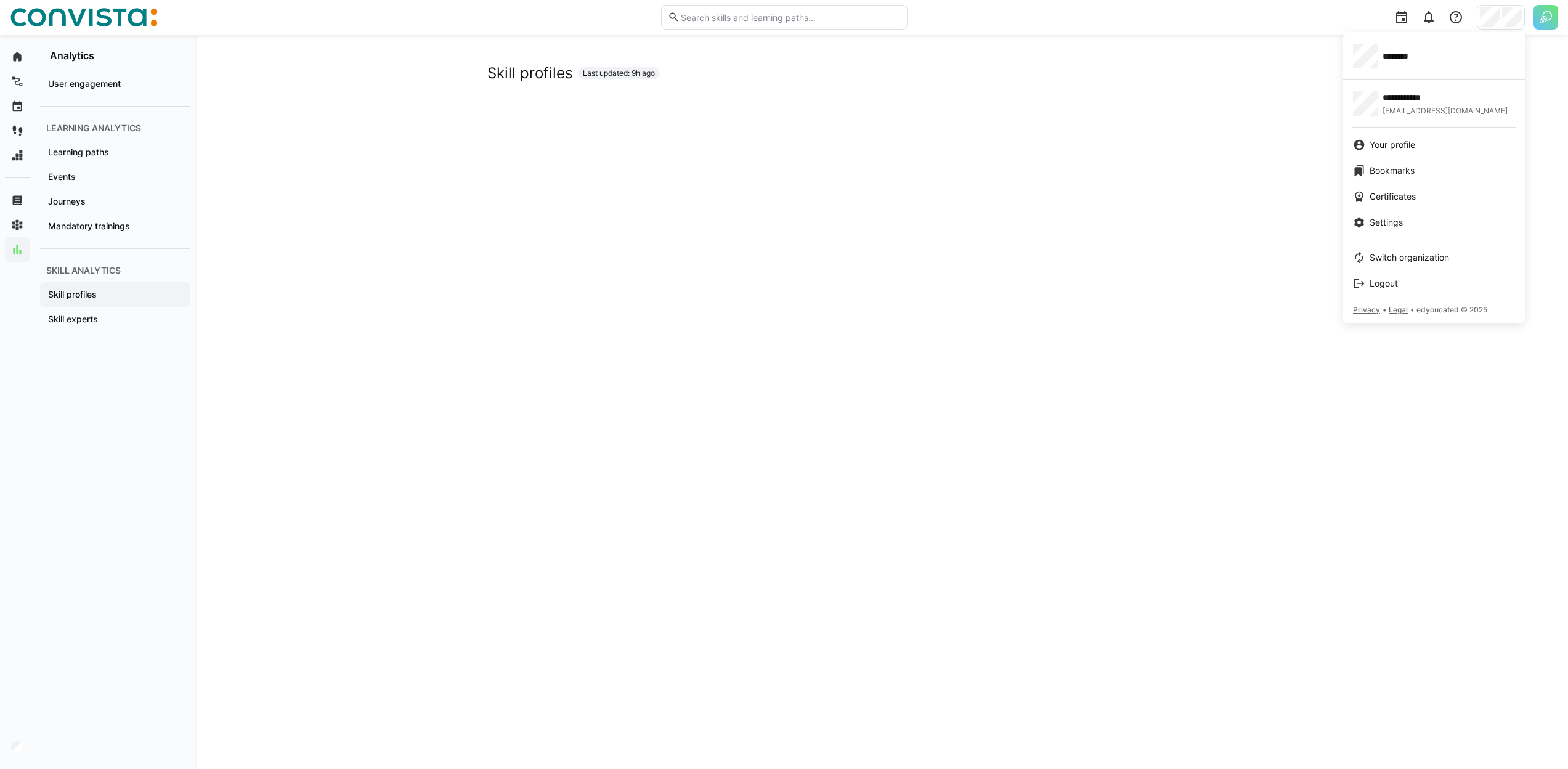
click at [1413, 214] on link "Settings" at bounding box center [1434, 222] width 182 height 26
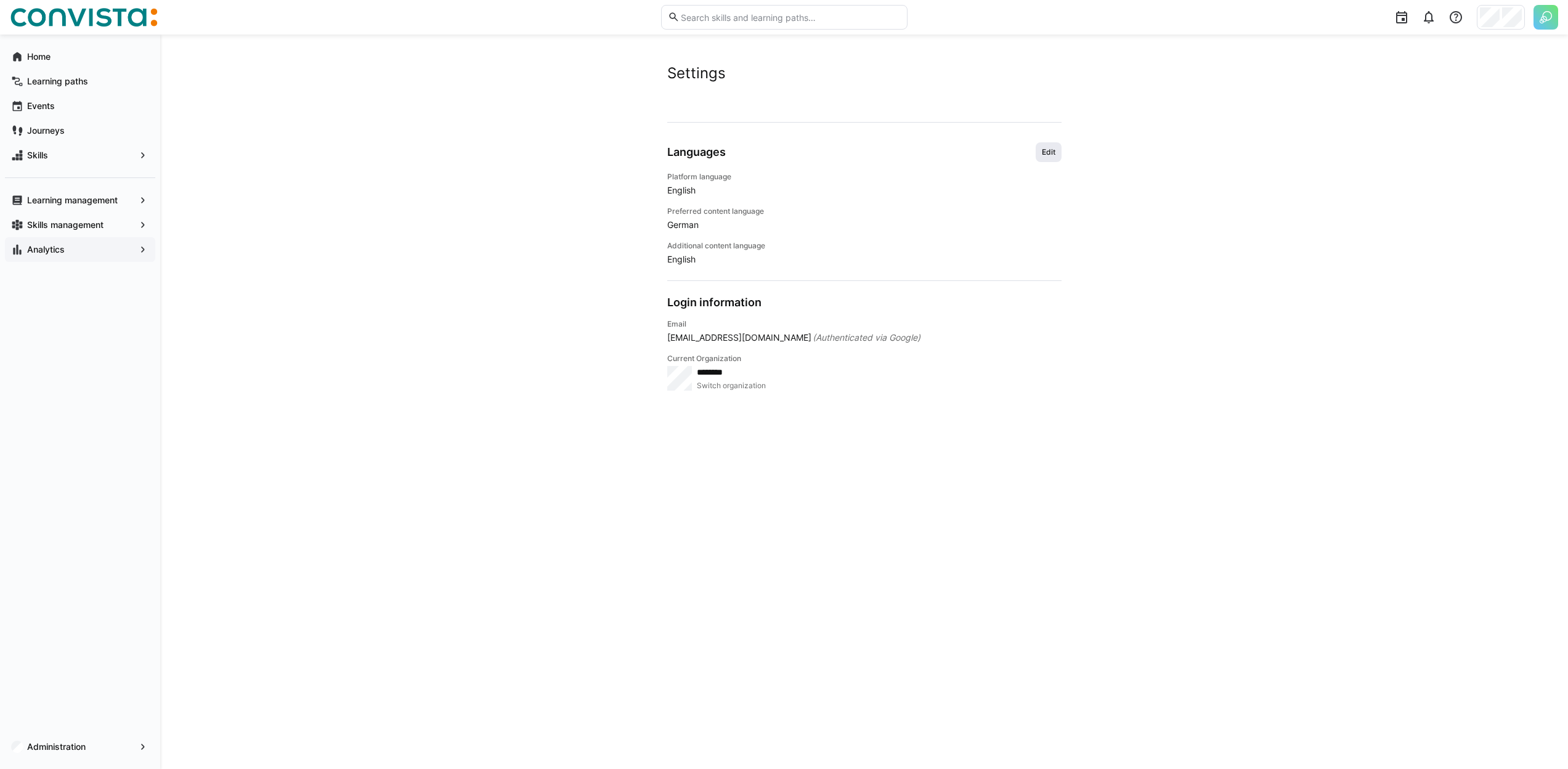
click at [1047, 152] on span "Edit" at bounding box center [1048, 152] width 16 height 10
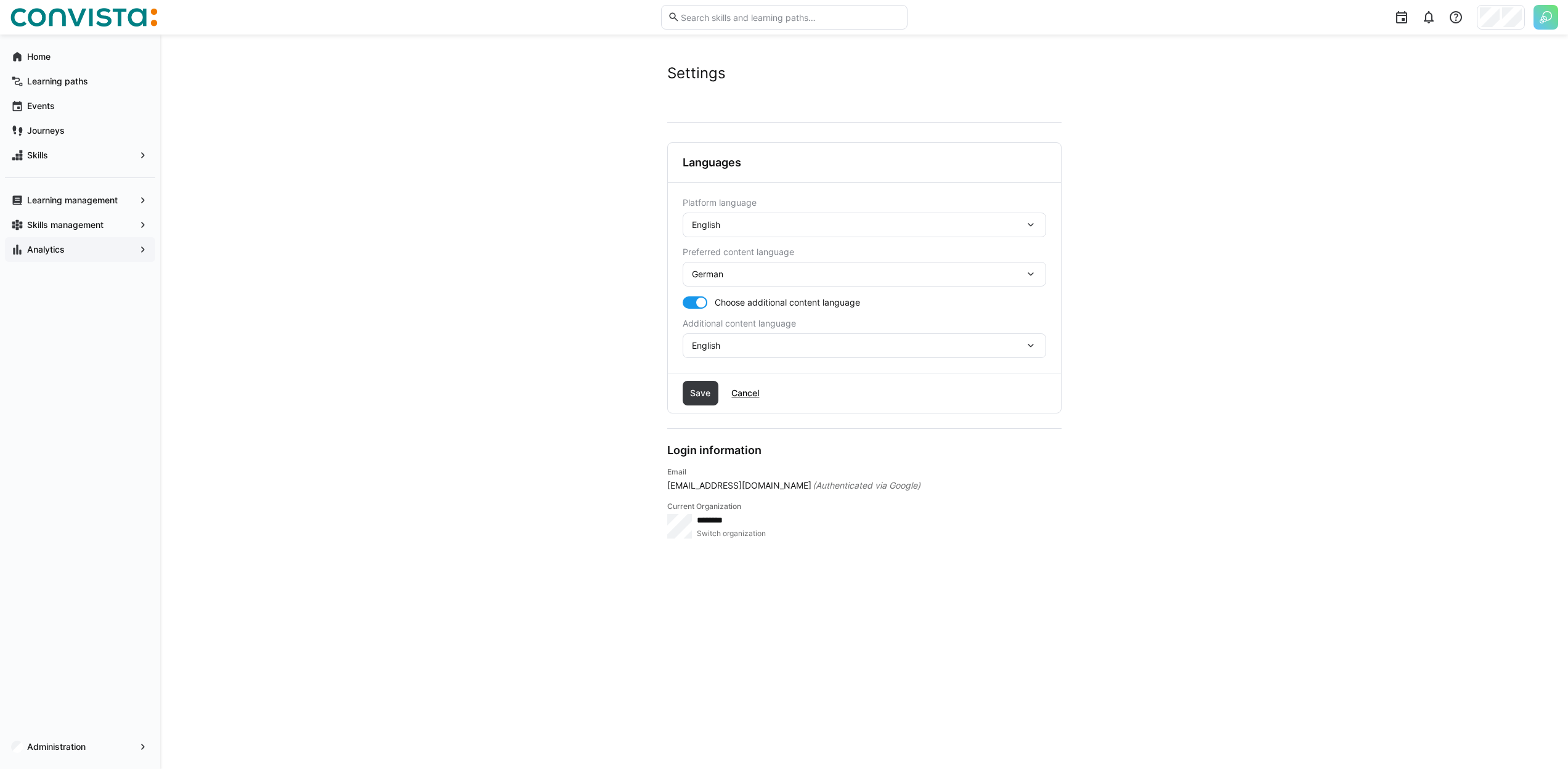
click at [850, 217] on div "English" at bounding box center [864, 225] width 364 height 25
click at [743, 261] on div "German" at bounding box center [864, 258] width 344 height 12
click at [720, 385] on div "Save Cancel" at bounding box center [864, 393] width 393 height 40
click at [710, 388] on span "Save" at bounding box center [700, 393] width 24 height 12
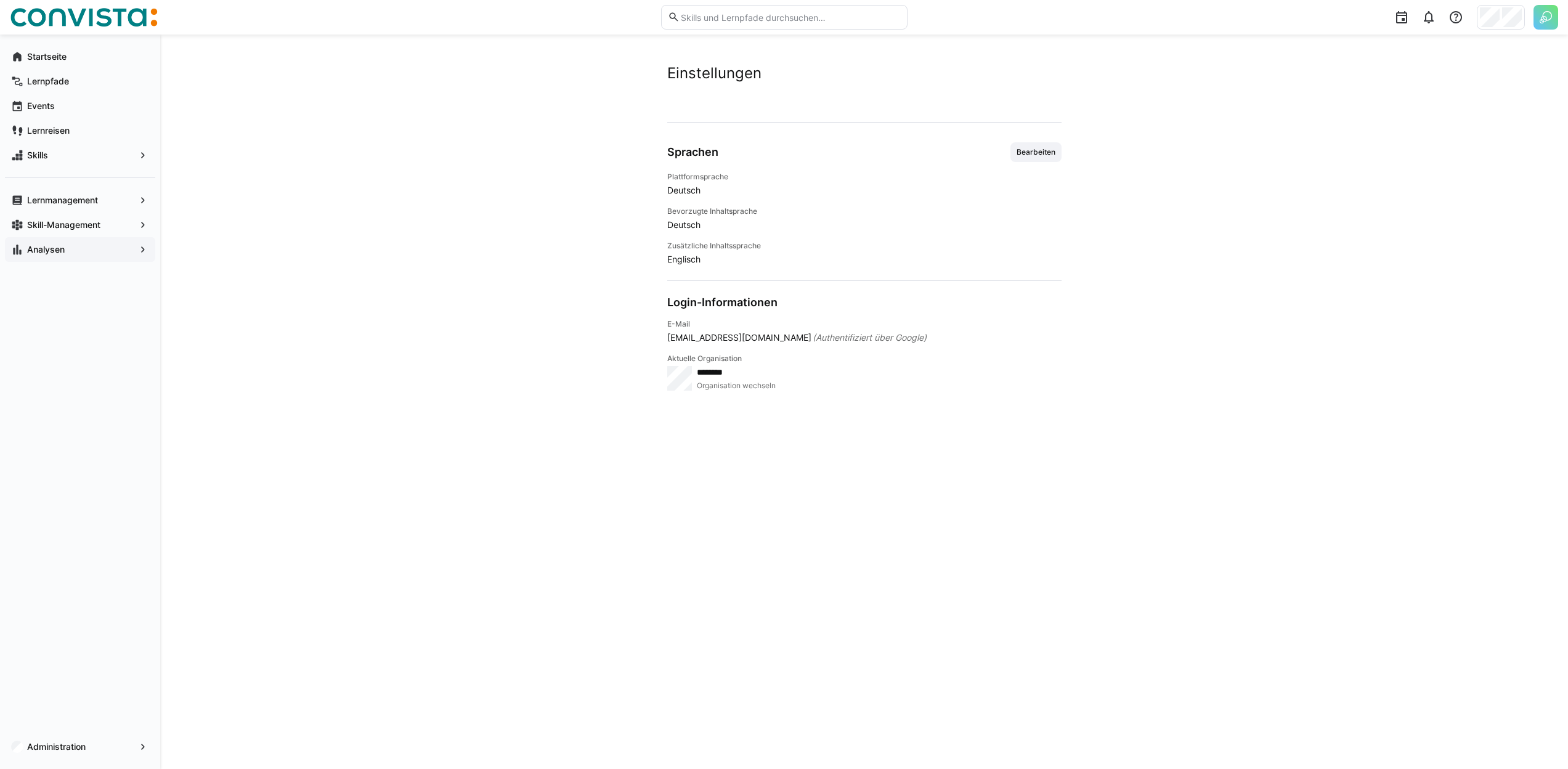
click at [96, 251] on span "Analysen" at bounding box center [80, 249] width 110 height 12
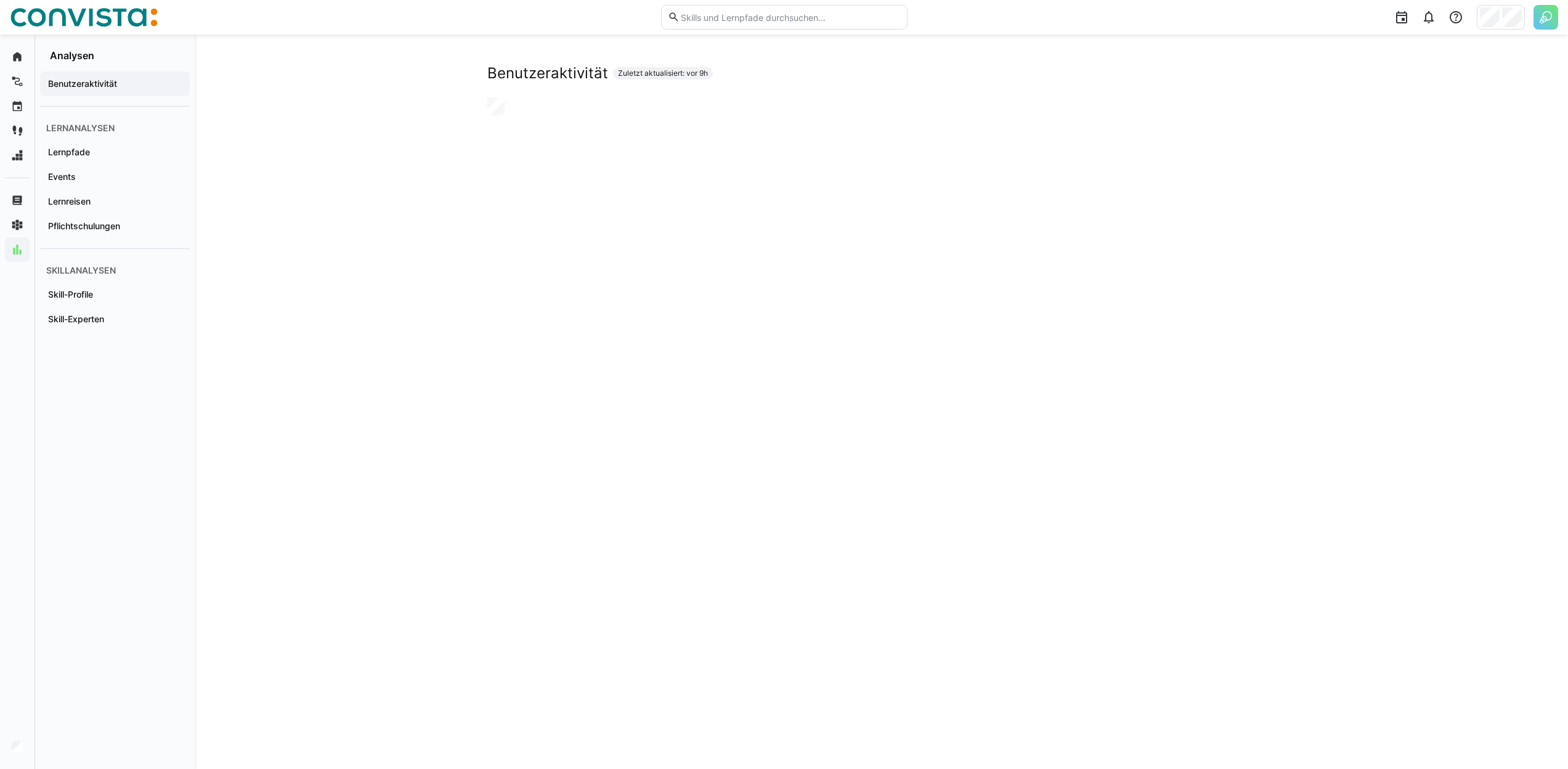
click at [134, 273] on div "Skillanalysen" at bounding box center [115, 270] width 149 height 23
click at [120, 304] on div "Skill-Profile" at bounding box center [115, 294] width 149 height 25
click at [159, 288] on span "Skill-Profile" at bounding box center [115, 294] width 137 height 12
click at [0, 0] on app-navigation-label "Benutzeraktivität" at bounding box center [0, 0] width 0 height 0
